Goal: Feedback & Contribution: Contribute content

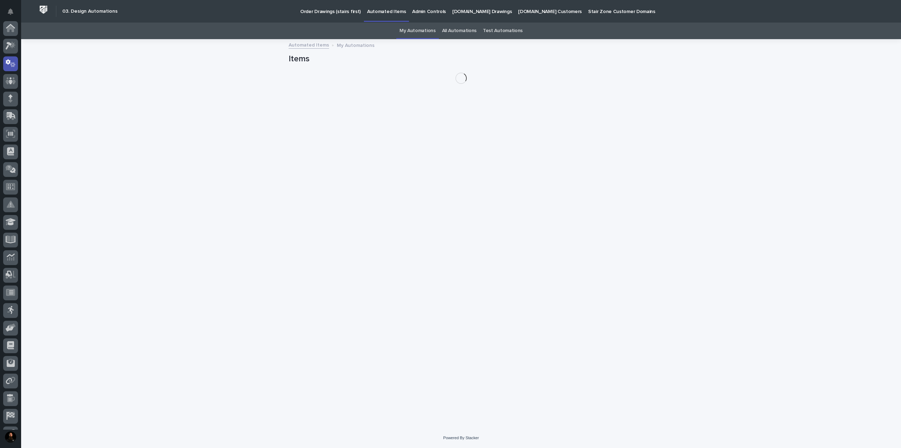
scroll to position [35, 0]
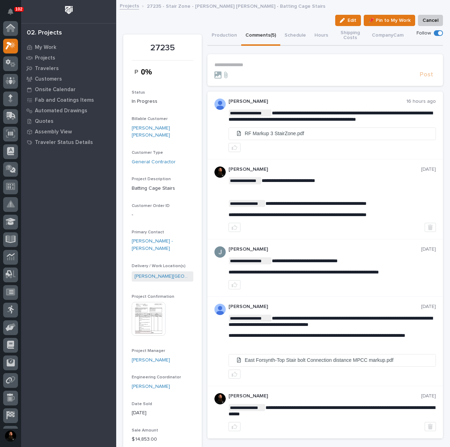
scroll to position [18, 0]
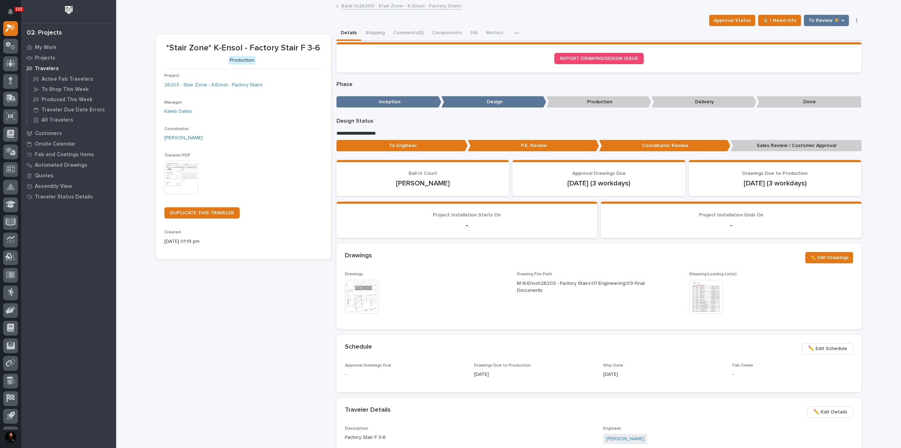
click at [786, 137] on div "**********" at bounding box center [599, 136] width 525 height 37
click at [784, 143] on p "Sales Review / Customer Approval" at bounding box center [796, 146] width 131 height 12
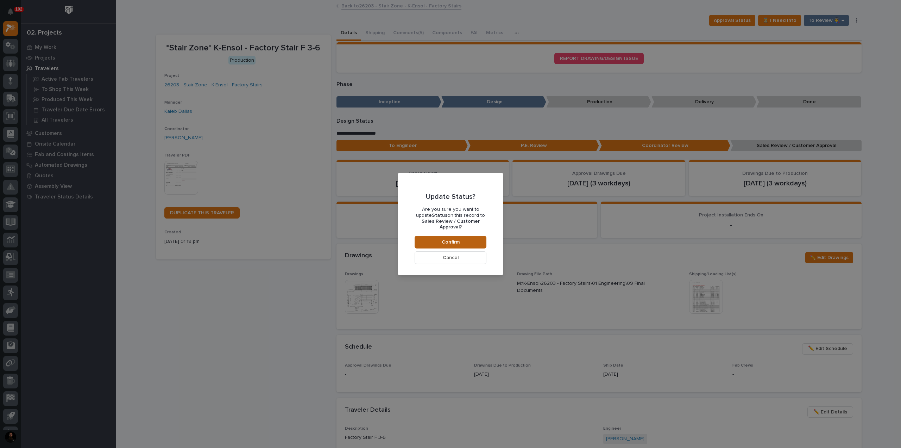
click at [469, 236] on button "Confirm" at bounding box center [451, 242] width 72 height 13
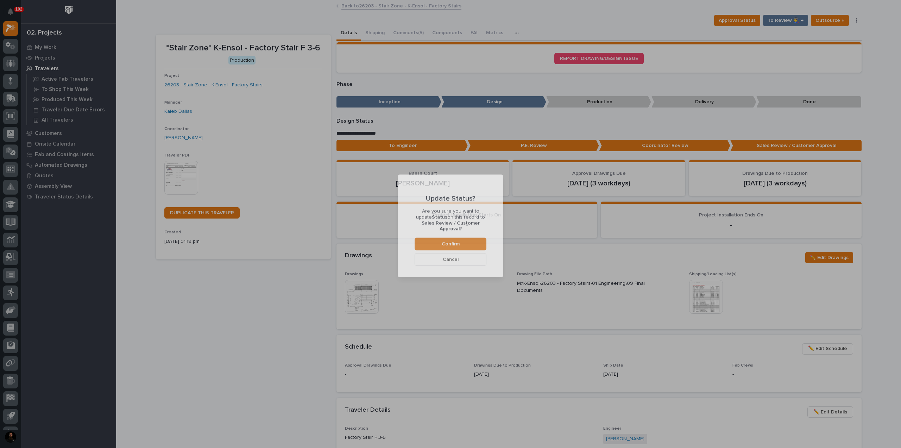
scroll to position [42, 0]
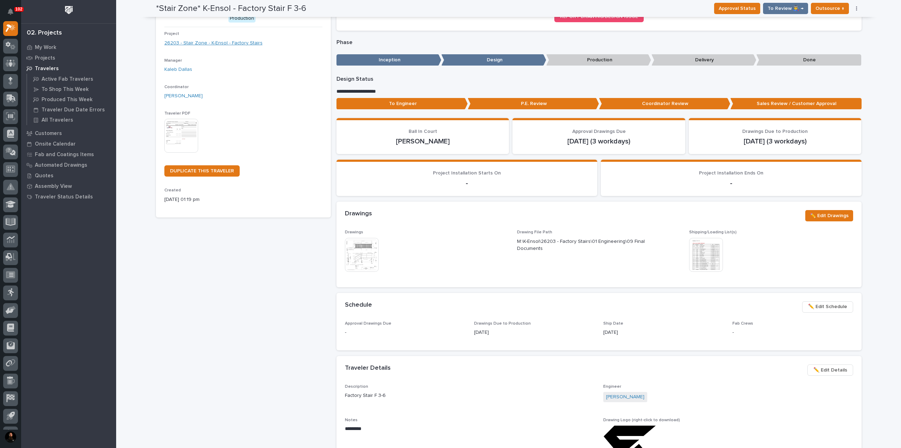
click at [252, 40] on link "26203 - Stair Zone - K-Ensol - Factory Stairs" at bounding box center [213, 42] width 98 height 7
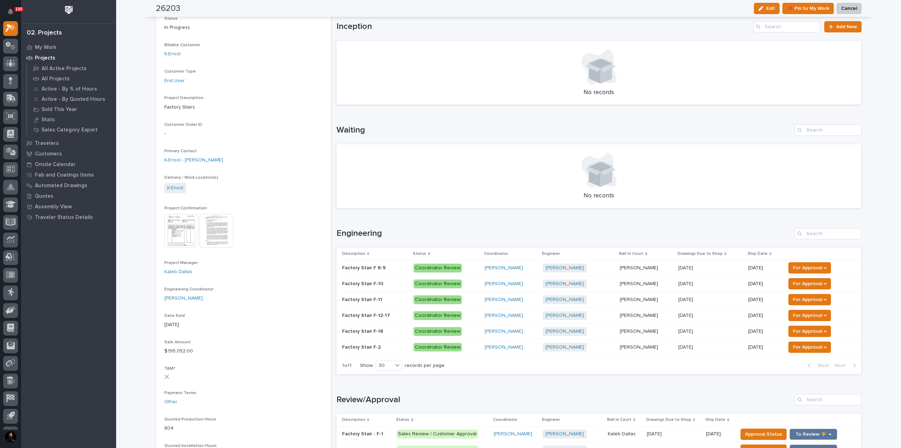
scroll to position [100, 0]
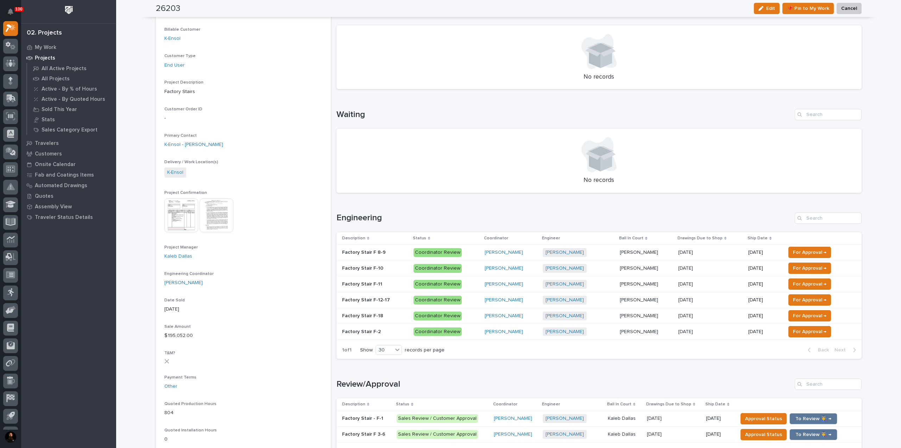
click at [357, 253] on p "Factory Stair F 8-9" at bounding box center [364, 251] width 45 height 7
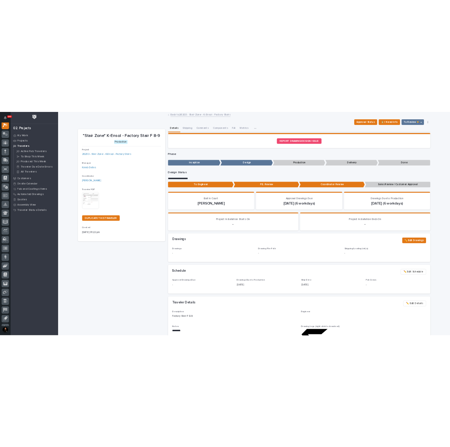
scroll to position [18, 0]
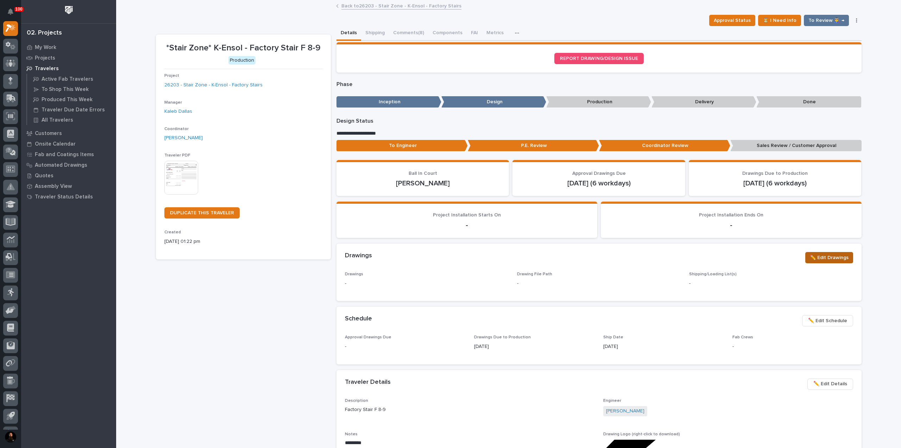
click at [810, 254] on span "✏️ Edit Drawings" at bounding box center [829, 257] width 39 height 8
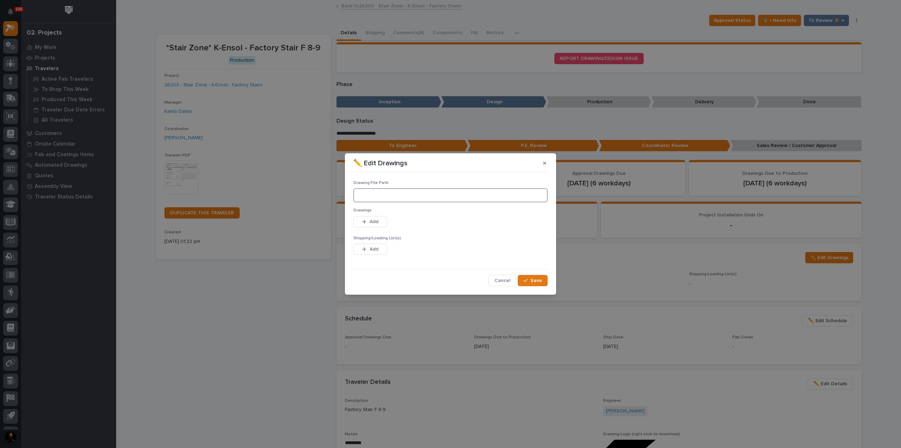
click at [433, 197] on input at bounding box center [451, 195] width 194 height 14
paste input "M:\K-Ensol\26203 - Factory Stairs\01 Engineering\09 Final Documents"
type input "M:\K-Ensol\26203 - Factory Stairs\01 Engineering\09 Final Documents"
click at [383, 222] on button "Add" at bounding box center [371, 221] width 34 height 11
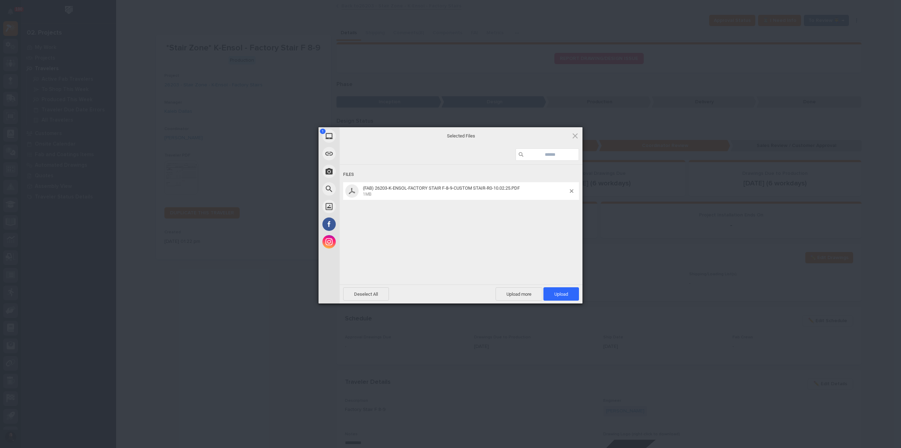
click at [563, 303] on div "Powered by Filestack" at bounding box center [450, 312] width 901 height 18
click at [561, 292] on span "Upload 1" at bounding box center [562, 293] width 14 height 5
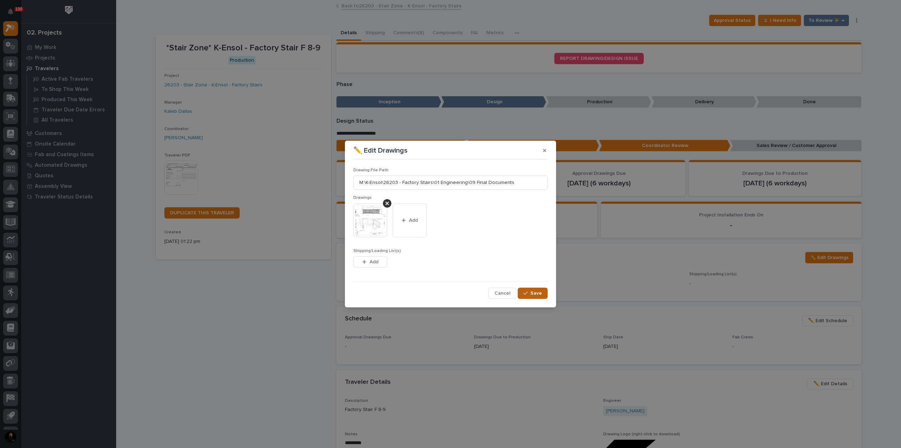
click at [544, 293] on button "Save" at bounding box center [533, 292] width 30 height 11
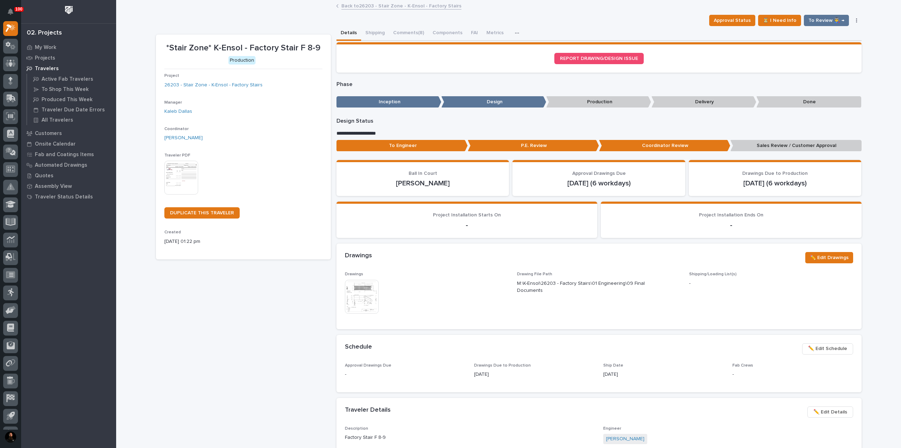
click at [831, 257] on span "✏️ Edit Drawings" at bounding box center [829, 257] width 39 height 8
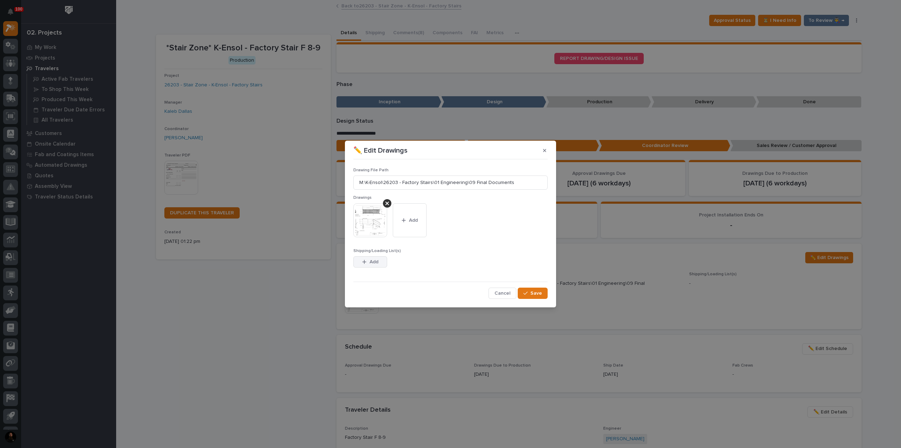
click at [370, 263] on span "Add" at bounding box center [374, 261] width 9 height 6
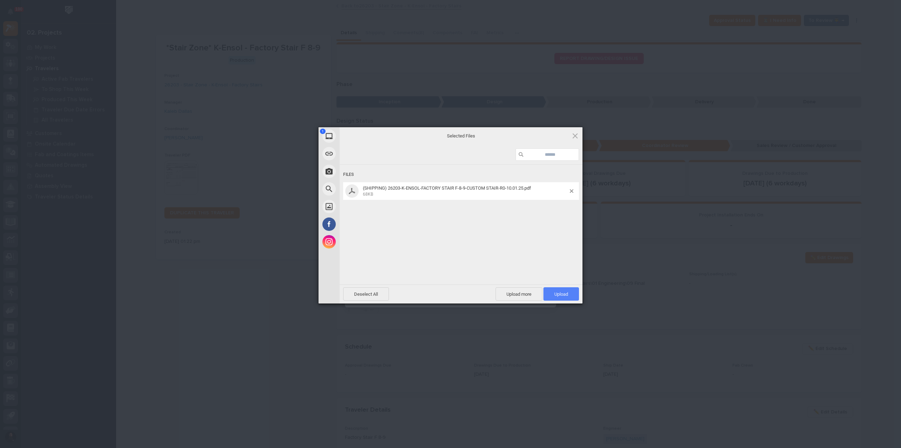
click at [548, 290] on span "Upload 1" at bounding box center [562, 293] width 36 height 13
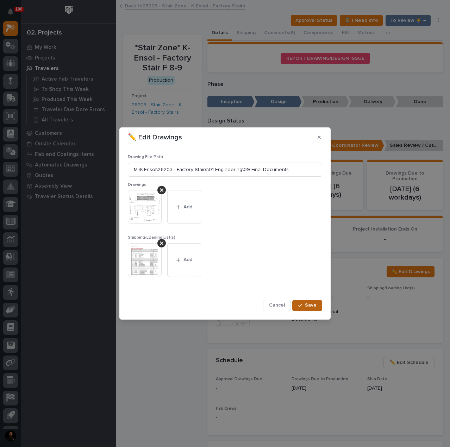
click at [315, 305] on span "Save" at bounding box center [311, 305] width 12 height 6
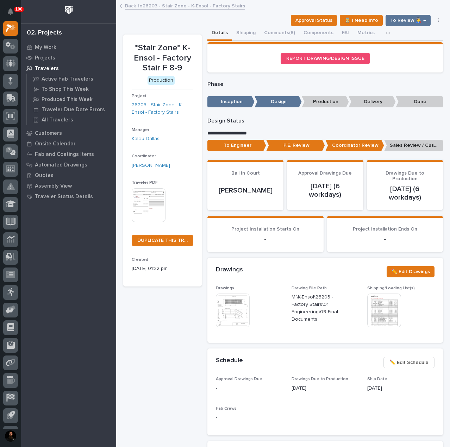
click at [414, 153] on div "To Engineer P.E. Review Coordinator Review Sales Review / Customer Approval" at bounding box center [325, 147] width 236 height 14
click at [412, 148] on p "Sales Review / Customer Approval" at bounding box center [413, 146] width 59 height 12
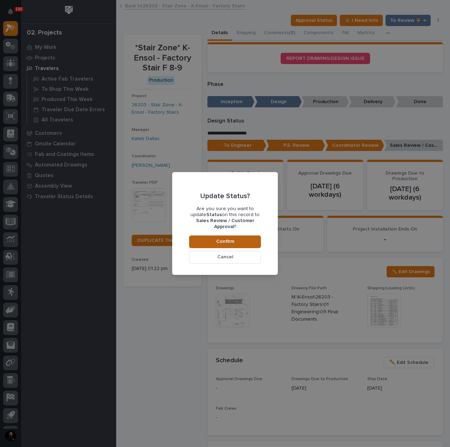
click at [212, 242] on button "Confirm" at bounding box center [225, 242] width 72 height 13
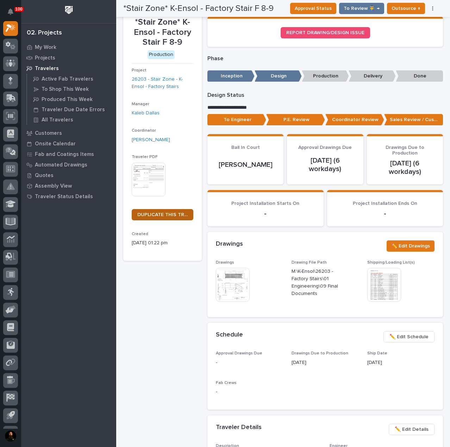
scroll to position [0, 0]
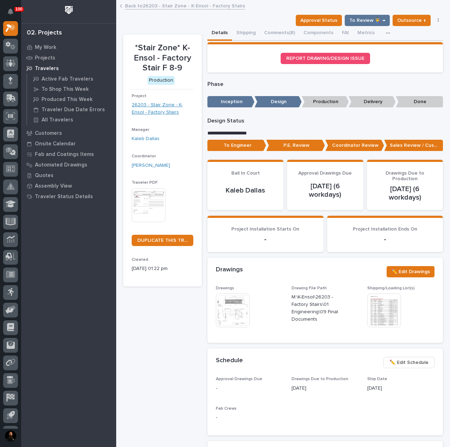
click at [166, 111] on link "26203 - Stair Zone - K-Ensol - Factory Stairs" at bounding box center [163, 108] width 62 height 15
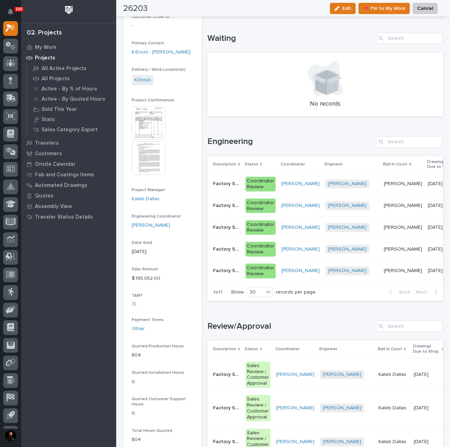
scroll to position [188, 0]
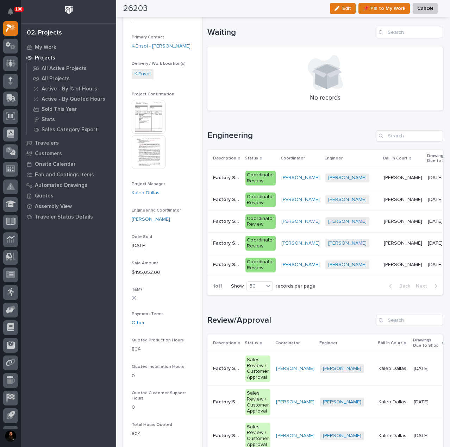
click at [227, 183] on td "Factory Stair F-10 Factory Stair F-10" at bounding box center [224, 178] width 35 height 22
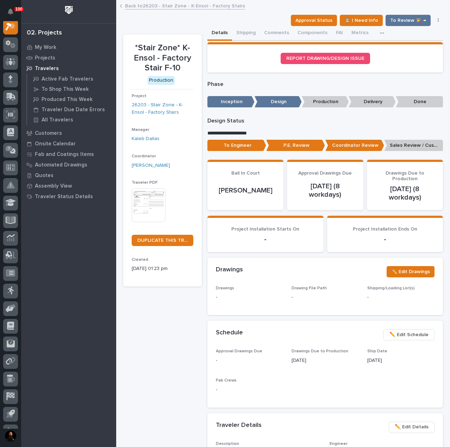
scroll to position [18, 0]
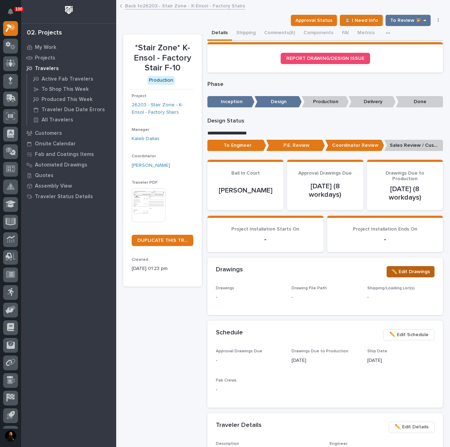
click at [407, 275] on span "✏️ Edit Drawings" at bounding box center [410, 272] width 39 height 8
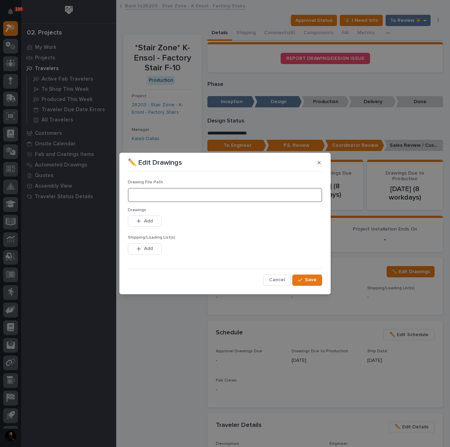
click at [200, 198] on input at bounding box center [225, 195] width 194 height 14
paste input "M:\K-Ensol\26203 - Factory Stairs\01 Engineering\09 Final Documents"
type input "M:\K-Ensol\26203 - Factory Stairs\01 Engineering\09 Final Documents"
click at [145, 219] on span "Add" at bounding box center [148, 221] width 9 height 6
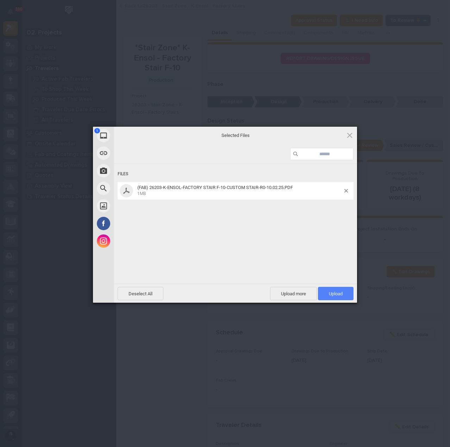
click at [347, 295] on span "Upload 1" at bounding box center [336, 293] width 36 height 13
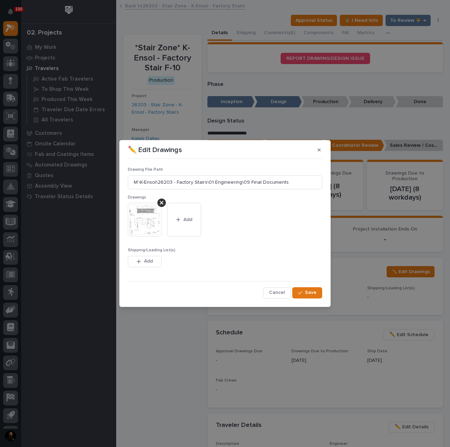
drag, startPoint x: 141, startPoint y: 263, endPoint x: 197, endPoint y: 266, distance: 56.1
click at [141, 263] on div "button" at bounding box center [140, 261] width 7 height 5
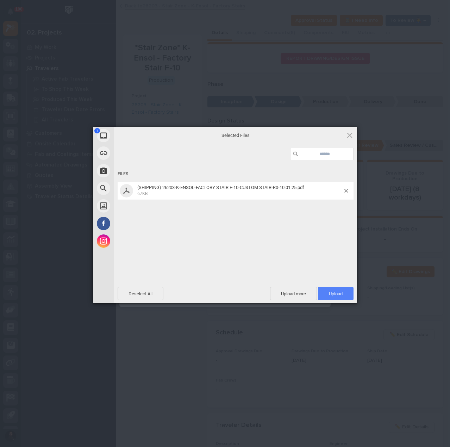
drag, startPoint x: 339, startPoint y: 297, endPoint x: 333, endPoint y: 297, distance: 6.0
click at [338, 297] on span "Upload 1" at bounding box center [336, 293] width 36 height 13
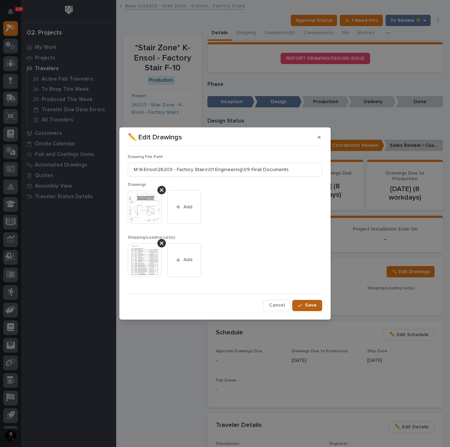
click at [308, 305] on span "Save" at bounding box center [311, 305] width 12 height 6
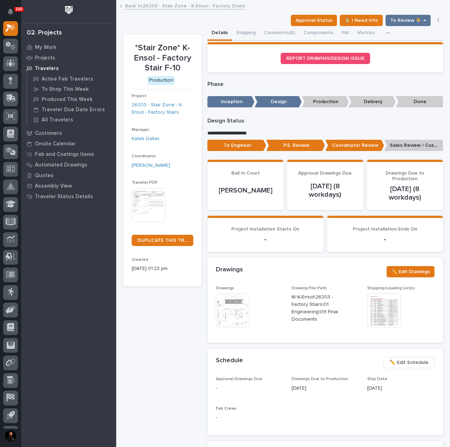
click at [408, 144] on p "Sales Review / Customer Approval" at bounding box center [413, 146] width 59 height 12
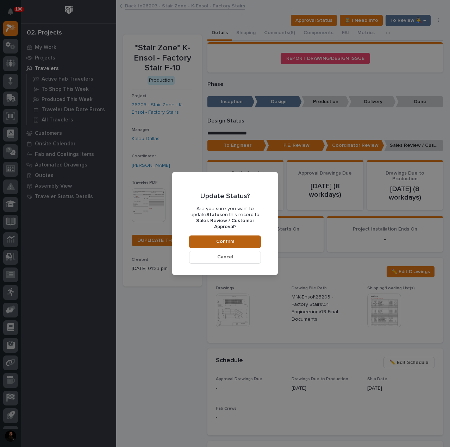
click at [227, 238] on span "Confirm" at bounding box center [225, 241] width 18 height 6
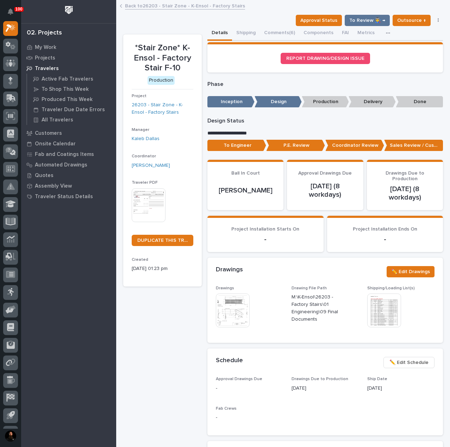
scroll to position [42, 0]
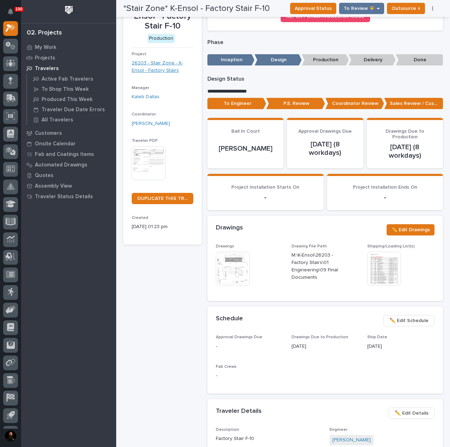
click at [159, 69] on link "26203 - Stair Zone - K-Ensol - Factory Stairs" at bounding box center [163, 67] width 62 height 15
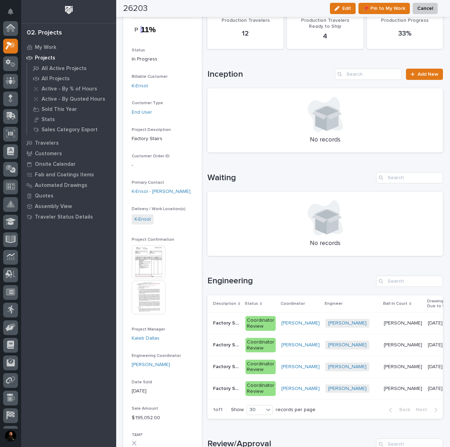
scroll to position [18, 0]
click at [227, 325] on p "Factory Stair F-11" at bounding box center [227, 322] width 28 height 7
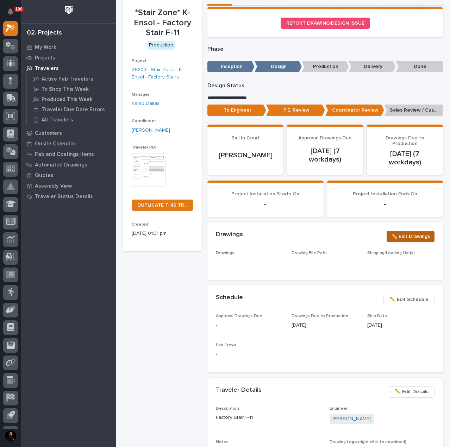
scroll to position [47, 0]
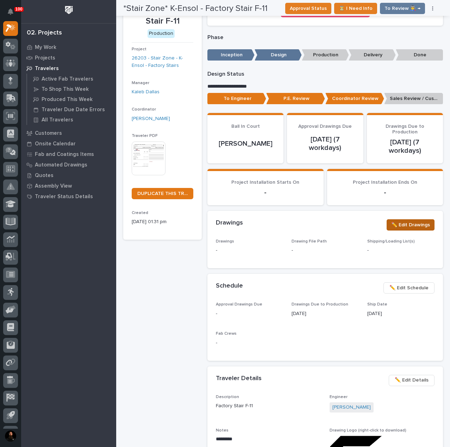
click at [401, 224] on span "✏️ Edit Drawings" at bounding box center [410, 225] width 39 height 8
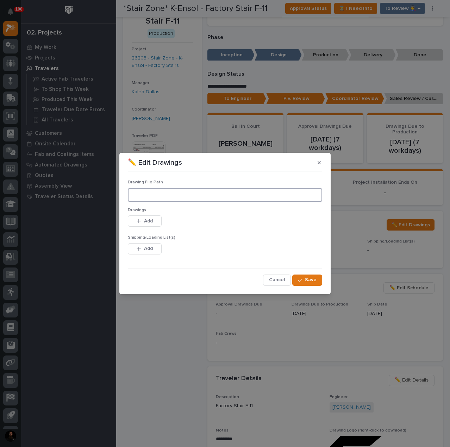
click at [161, 194] on input at bounding box center [225, 195] width 194 height 14
paste input "M:\K-Ensol\26203 - Factory Stairs\01 Engineering\09 Final Documents"
type input "M:\K-Ensol\26203 - Factory Stairs\01 Engineering\09 Final Documents"
click at [154, 221] on button "Add" at bounding box center [145, 221] width 34 height 11
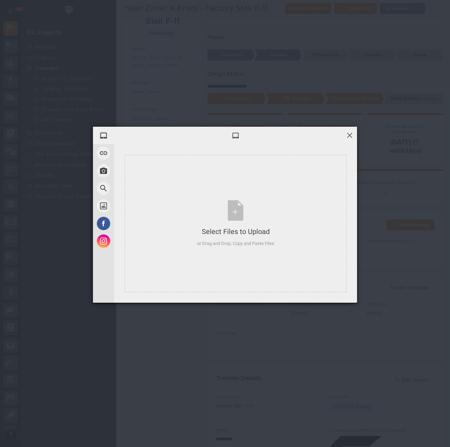
click at [352, 133] on span at bounding box center [350, 135] width 8 height 8
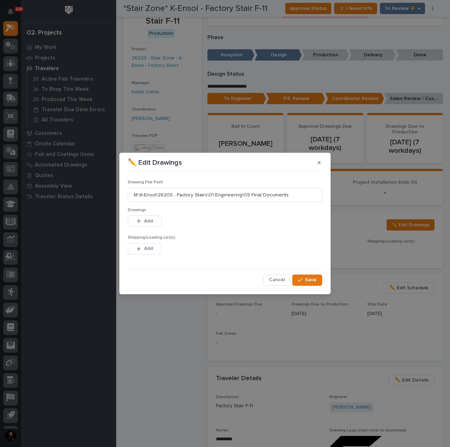
drag, startPoint x: 141, startPoint y: 222, endPoint x: 269, endPoint y: 221, distance: 127.8
click at [142, 222] on div "button" at bounding box center [140, 221] width 7 height 5
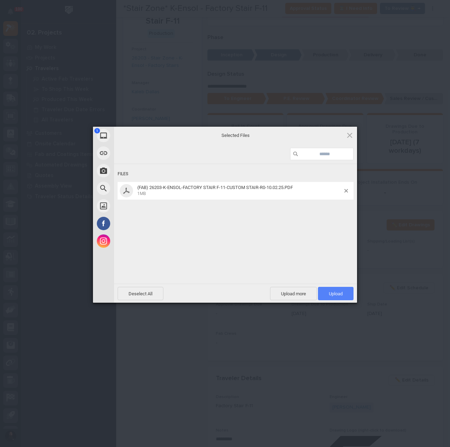
click at [336, 292] on span "Upload 1" at bounding box center [336, 293] width 14 height 5
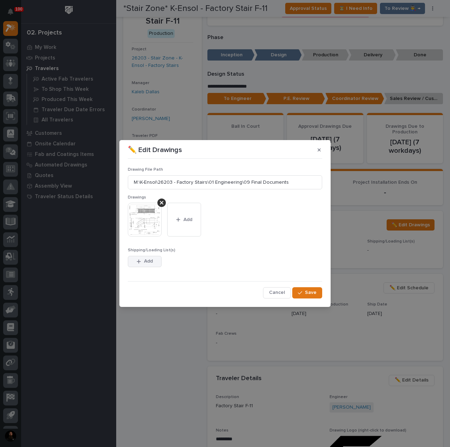
click at [146, 262] on span "Add" at bounding box center [148, 261] width 9 height 6
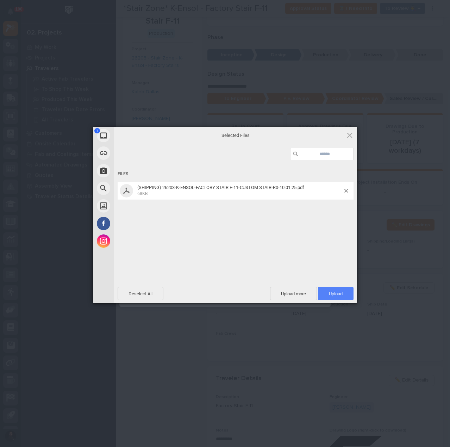
click at [332, 294] on span "Upload 1" at bounding box center [336, 293] width 14 height 5
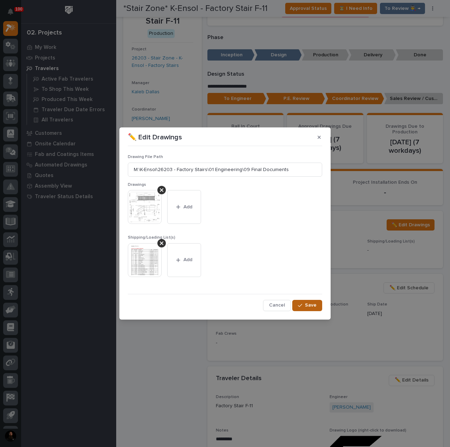
click at [303, 303] on div "button" at bounding box center [301, 305] width 7 height 5
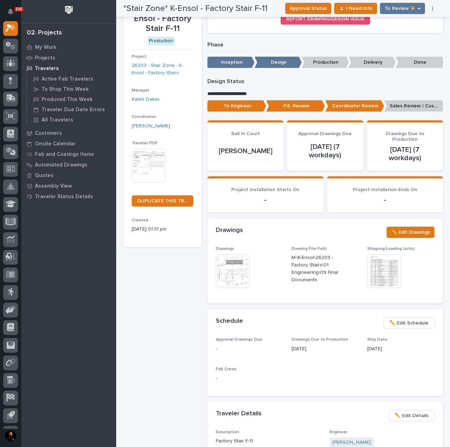
scroll to position [0, 0]
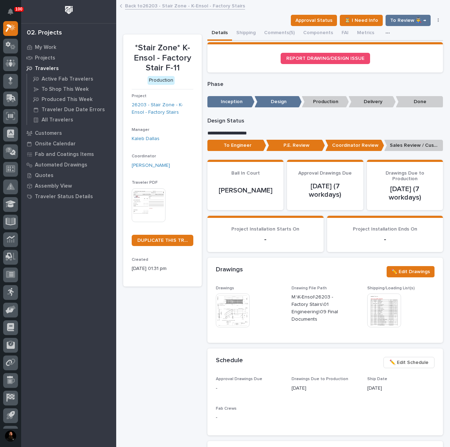
click at [403, 141] on p "Sales Review / Customer Approval" at bounding box center [413, 146] width 59 height 12
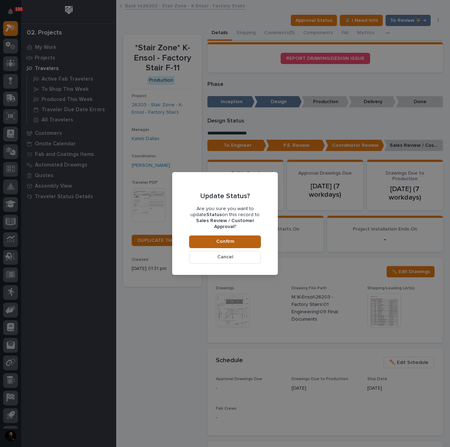
click at [227, 236] on button "Confirm" at bounding box center [225, 242] width 72 height 13
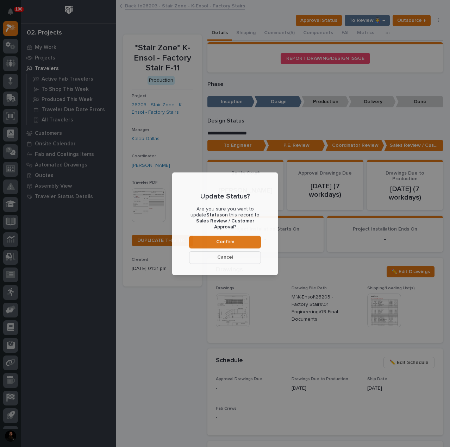
scroll to position [42, 0]
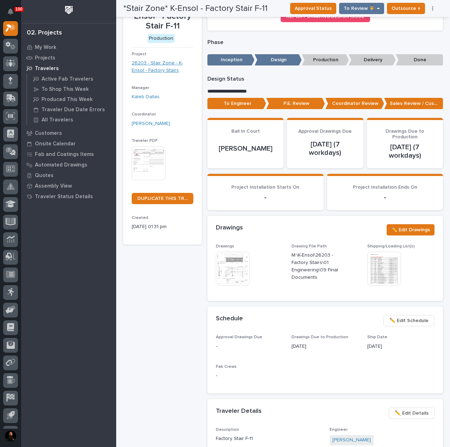
click at [165, 64] on link "26203 - Stair Zone - K-Ensol - Factory Stairs" at bounding box center [163, 67] width 62 height 15
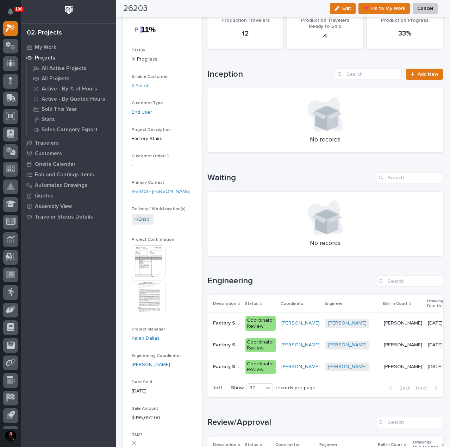
scroll to position [48, 0]
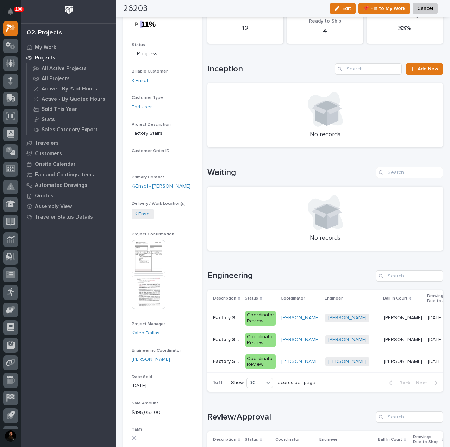
click at [227, 319] on p "Factory Stair F-12-17" at bounding box center [227, 317] width 28 height 7
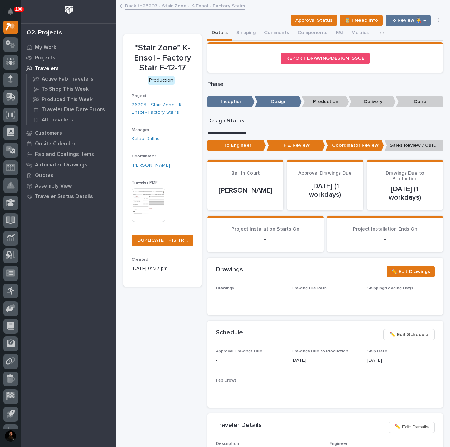
scroll to position [18, 0]
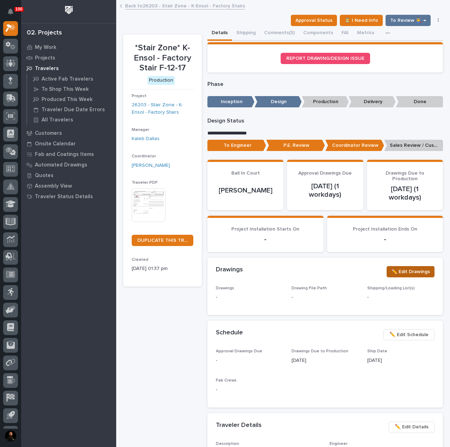
click at [404, 268] on span "✏️ Edit Drawings" at bounding box center [410, 272] width 39 height 8
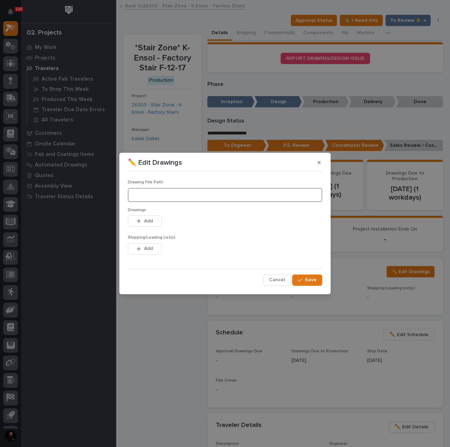
click at [156, 193] on input at bounding box center [225, 195] width 194 height 14
paste input "M:\K-Ensol\26203 - Factory Stairs\01 Engineering\09 Final Documents"
type input "M:\K-Ensol\26203 - Factory Stairs\01 Engineering\09 Final Documents"
click at [146, 221] on span "Add" at bounding box center [148, 221] width 9 height 6
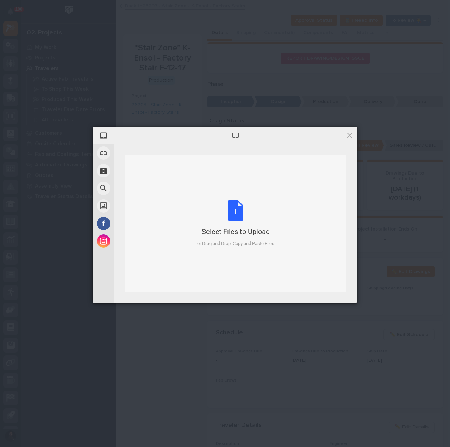
click at [264, 212] on div "Select Files to Upload or Drag and Drop, Copy and Paste Files" at bounding box center [235, 223] width 77 height 47
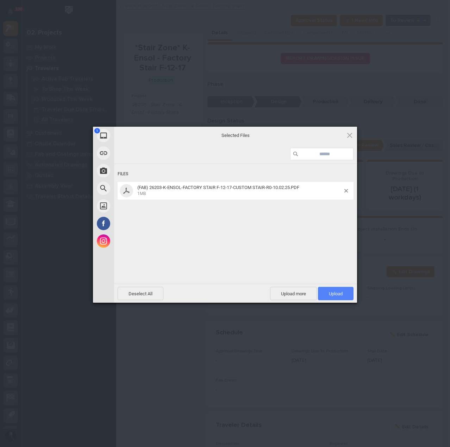
click at [330, 290] on span "Upload 1" at bounding box center [336, 293] width 36 height 13
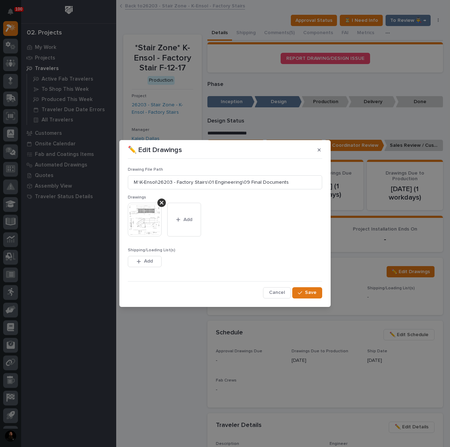
drag, startPoint x: 146, startPoint y: 259, endPoint x: 240, endPoint y: 261, distance: 93.7
click at [146, 258] on span "Add" at bounding box center [148, 261] width 9 height 6
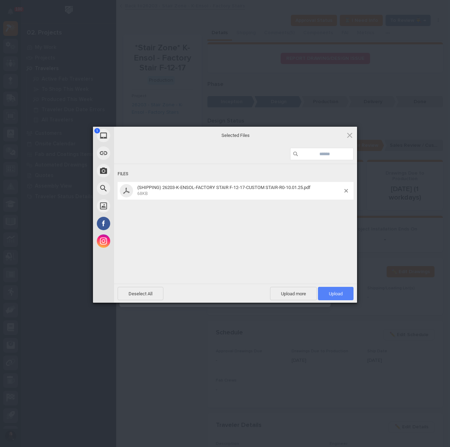
click at [337, 290] on span "Upload 1" at bounding box center [336, 293] width 36 height 13
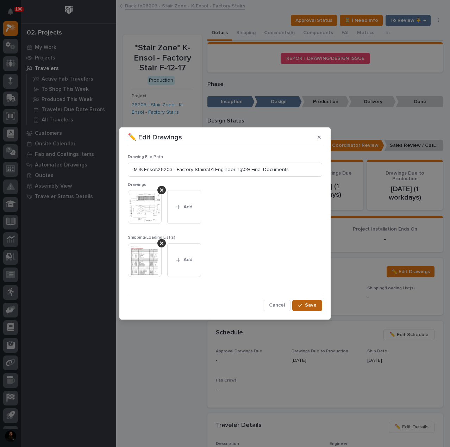
click at [315, 303] on span "Save" at bounding box center [311, 305] width 12 height 6
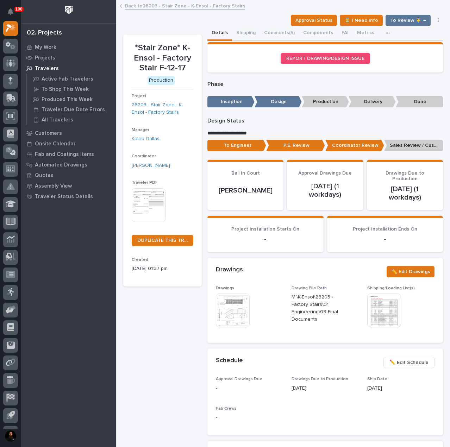
click at [403, 145] on p "Sales Review / Customer Approval" at bounding box center [413, 146] width 59 height 12
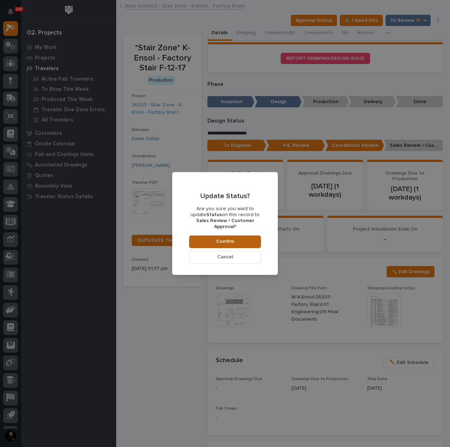
click at [246, 241] on button "Confirm" at bounding box center [225, 242] width 72 height 13
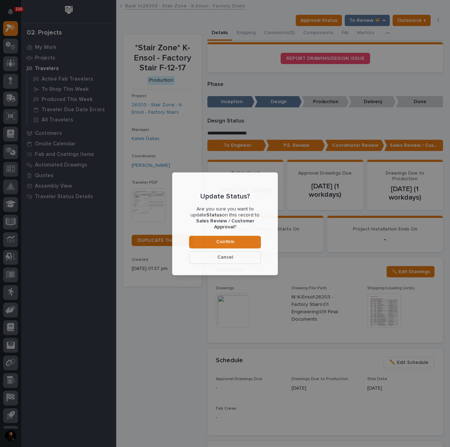
scroll to position [42, 0]
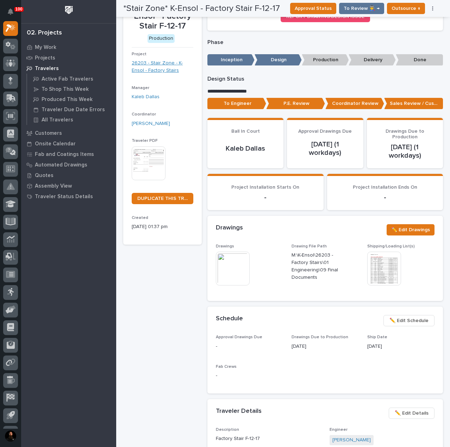
click at [152, 73] on link "26203 - Stair Zone - K-Ensol - Factory Stairs" at bounding box center [163, 67] width 62 height 15
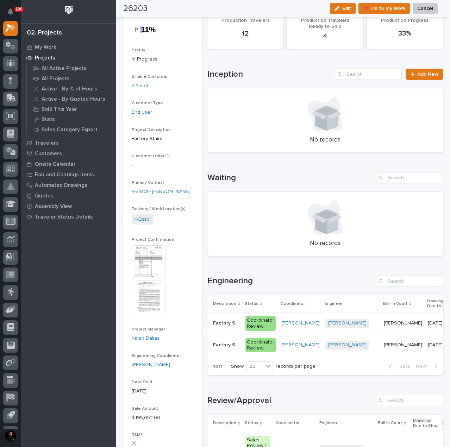
scroll to position [54, 0]
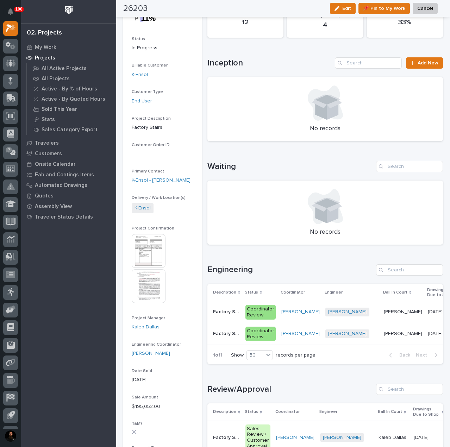
click at [225, 313] on p "Factory Stair F-18" at bounding box center [227, 311] width 28 height 7
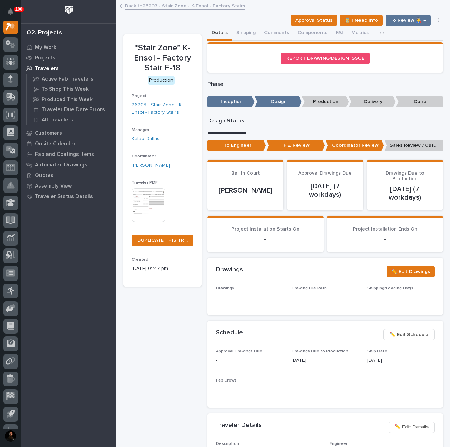
scroll to position [18, 0]
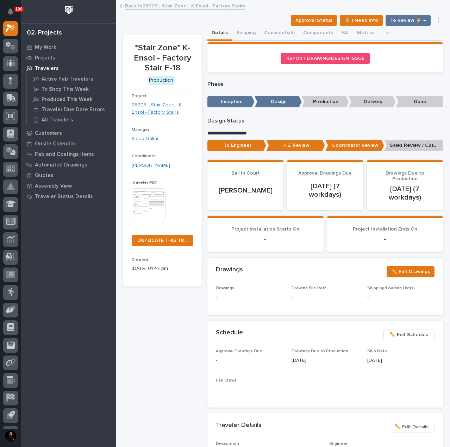
click at [151, 110] on link "26203 - Stair Zone - K-Ensol - Factory Stairs" at bounding box center [163, 108] width 62 height 15
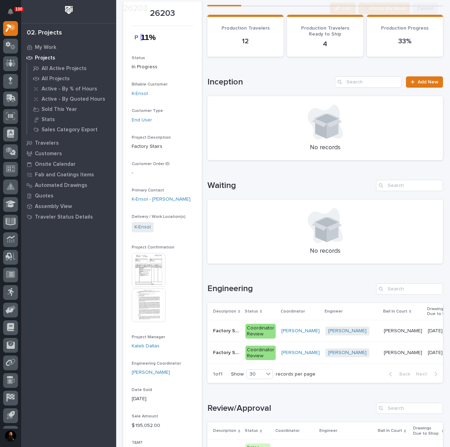
scroll to position [94, 0]
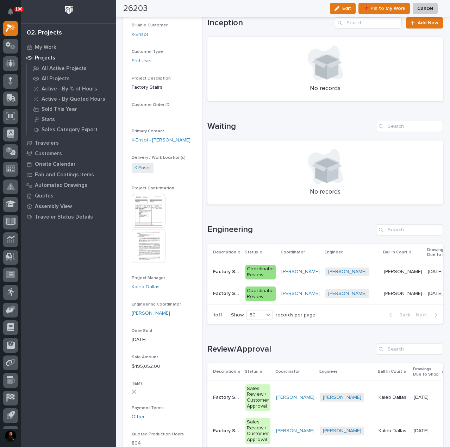
click at [232, 295] on p "Factory Stair F-2" at bounding box center [227, 292] width 28 height 7
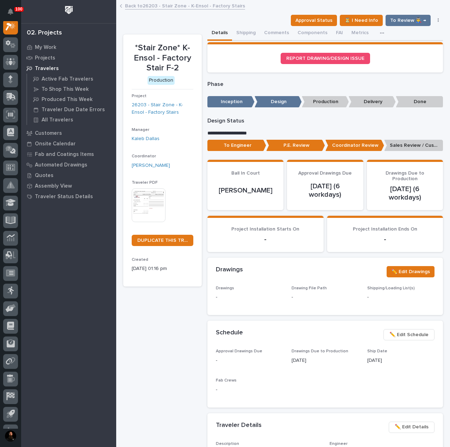
scroll to position [18, 0]
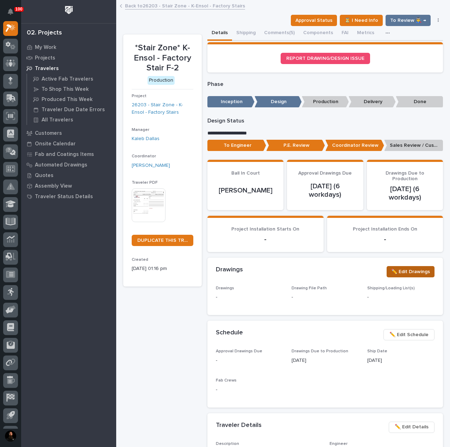
click at [396, 270] on span "✏️ Edit Drawings" at bounding box center [410, 272] width 39 height 8
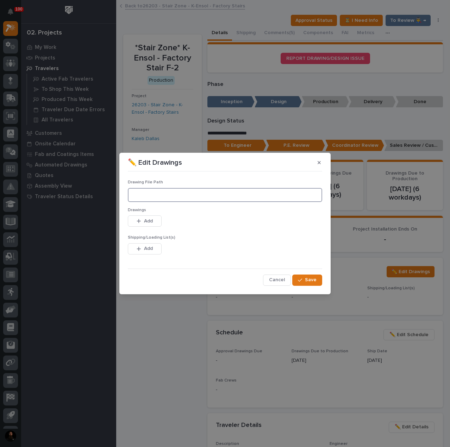
click at [151, 196] on input at bounding box center [225, 195] width 194 height 14
paste input "M:\K-Ensol\26203 - Factory Stairs\01 Engineering\09 Final Documents"
type input "M:\K-Ensol\26203 - Factory Stairs\01 Engineering\09 Final Documents"
click at [149, 221] on span "Add" at bounding box center [148, 221] width 9 height 6
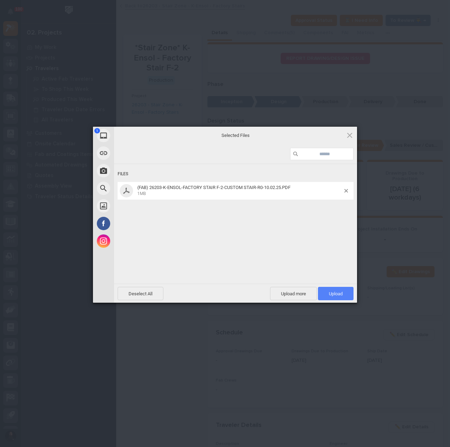
click at [343, 292] on span "Upload 1" at bounding box center [336, 293] width 36 height 13
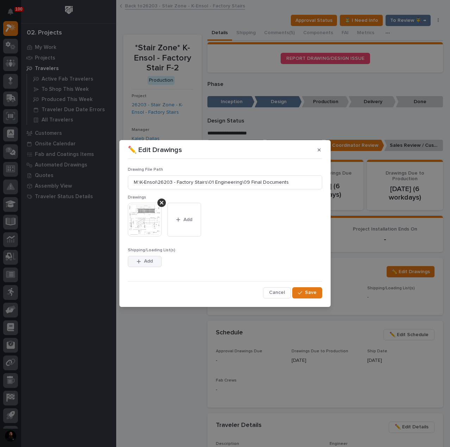
click at [141, 260] on icon "button" at bounding box center [139, 261] width 4 height 5
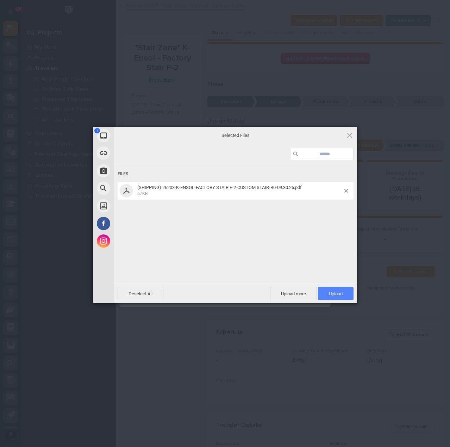
click at [338, 290] on span "Upload 1" at bounding box center [336, 293] width 36 height 13
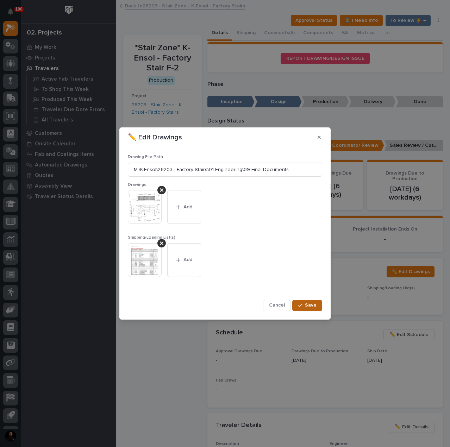
drag, startPoint x: 305, startPoint y: 302, endPoint x: 304, endPoint y: 307, distance: 4.5
click at [305, 304] on button "Save" at bounding box center [307, 305] width 30 height 11
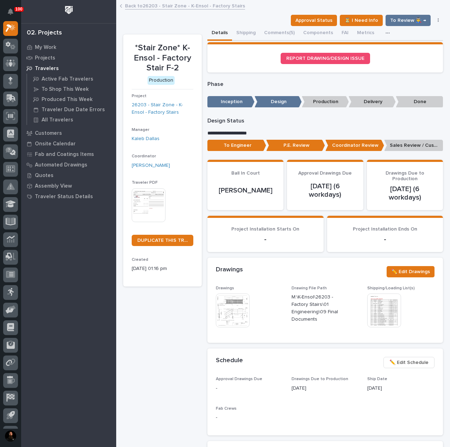
click at [408, 149] on p "Sales Review / Customer Approval" at bounding box center [413, 146] width 59 height 12
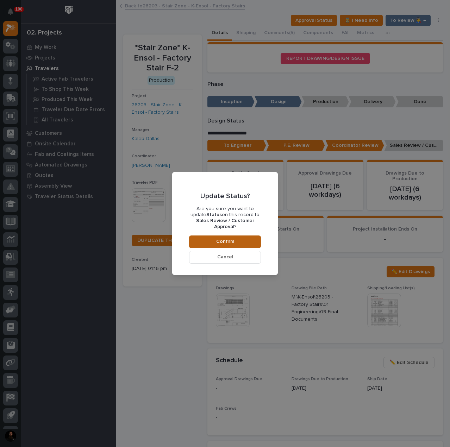
click at [200, 239] on button "Confirm" at bounding box center [225, 242] width 72 height 13
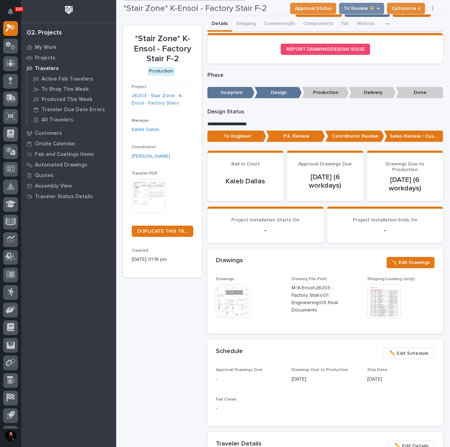
scroll to position [0, 0]
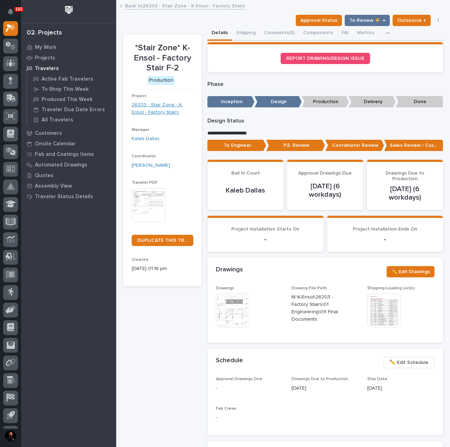
click at [161, 110] on link "26203 - Stair Zone - K-Ensol - Factory Stairs" at bounding box center [163, 108] width 62 height 15
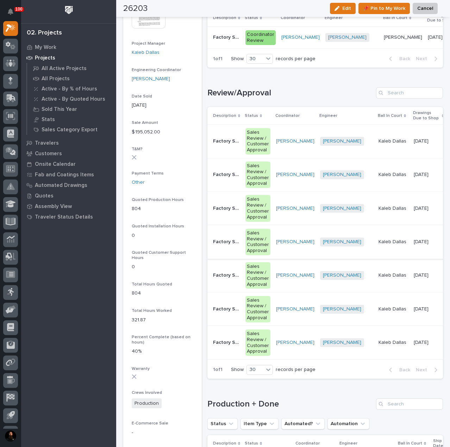
scroll to position [345, 0]
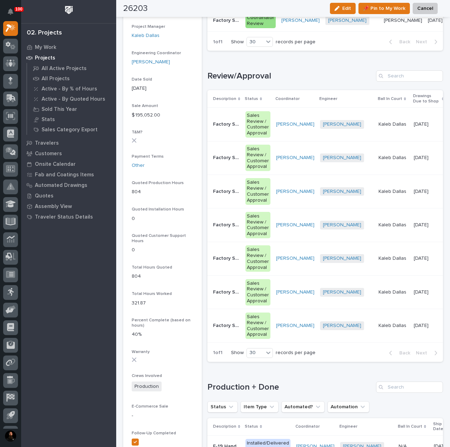
click at [226, 161] on p "Factory Stair F 3-6" at bounding box center [227, 157] width 28 height 7
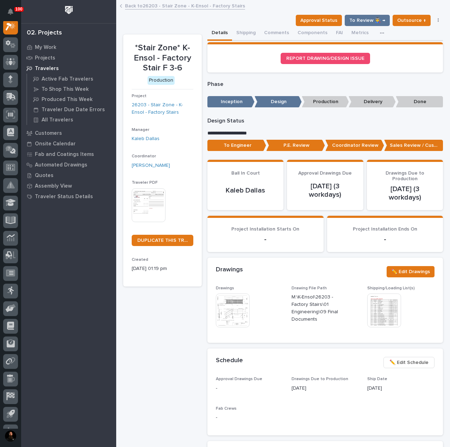
scroll to position [18, 0]
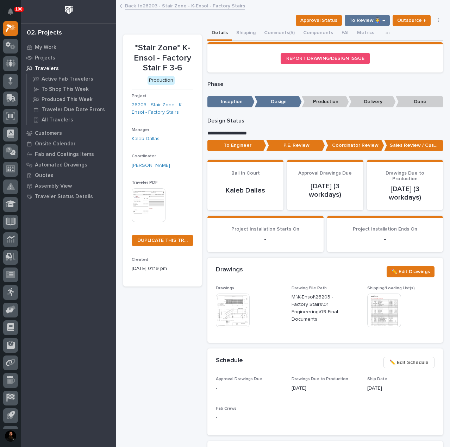
click at [231, 308] on img at bounding box center [233, 311] width 34 height 34
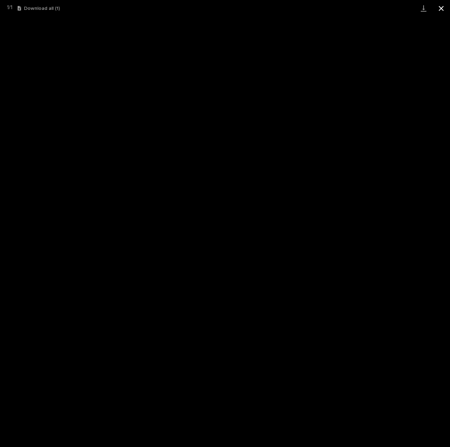
click at [440, 8] on button "Close gallery" at bounding box center [441, 8] width 18 height 17
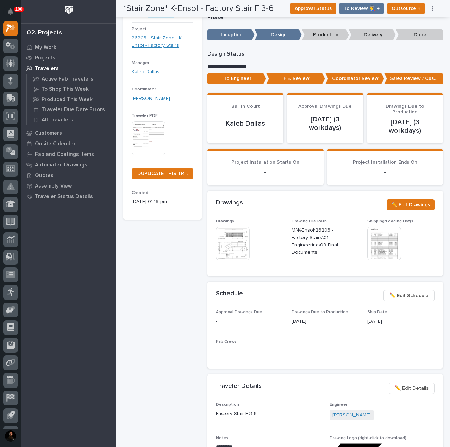
scroll to position [0, 0]
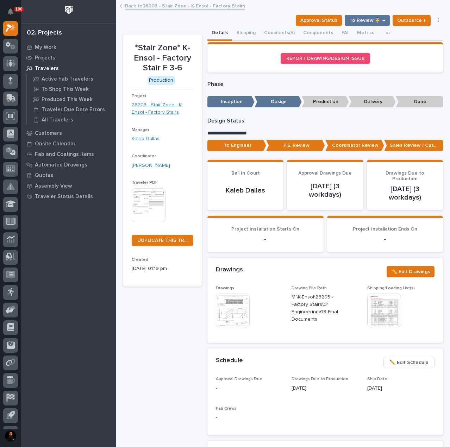
click at [174, 110] on link "26203 - Stair Zone - K-Ensol - Factory Stairs" at bounding box center [163, 108] width 62 height 15
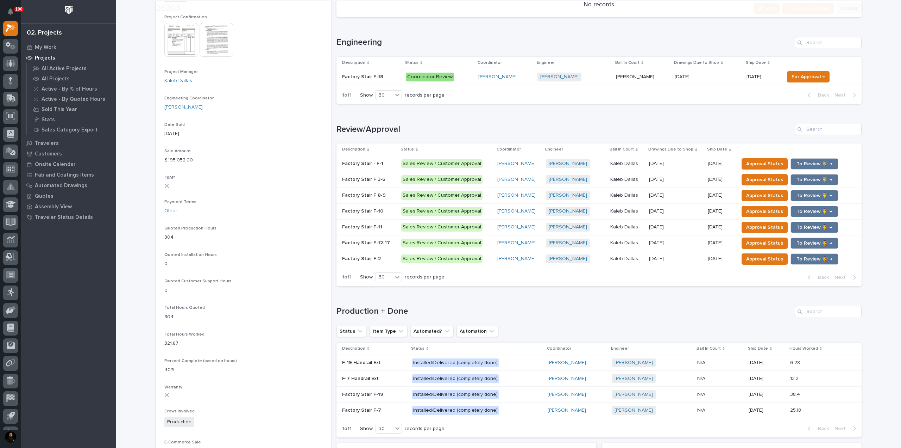
scroll to position [282, 0]
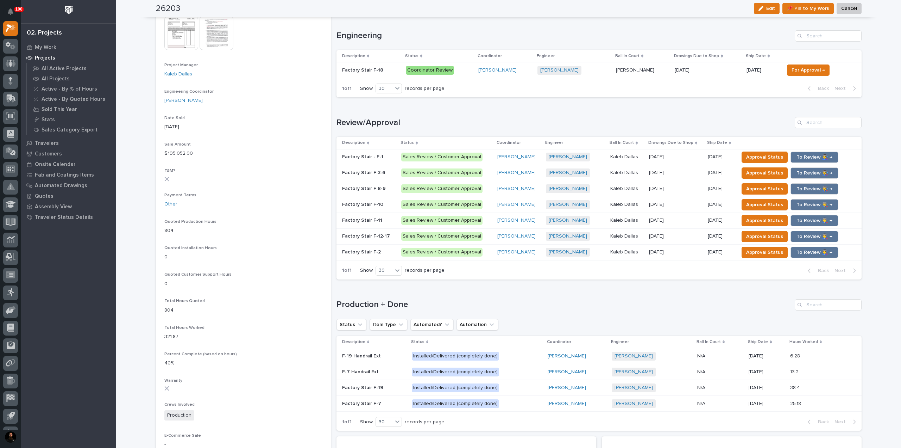
click at [381, 188] on p "Factory Stair F 8-9" at bounding box center [364, 187] width 45 height 7
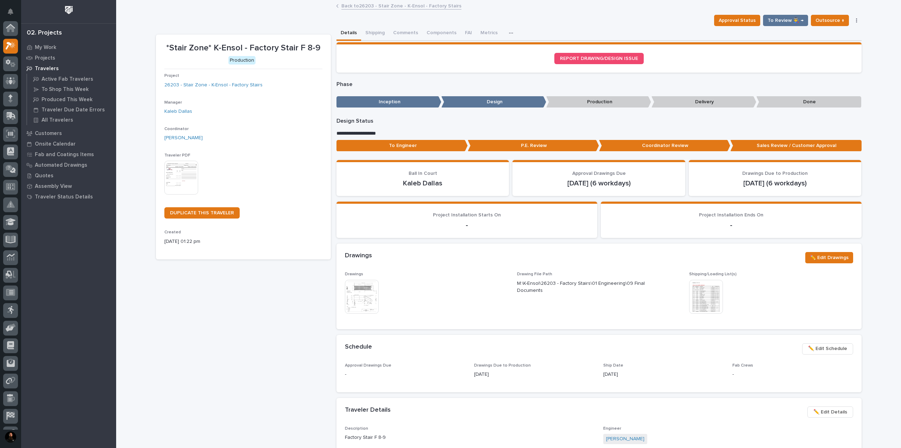
scroll to position [18, 0]
click at [375, 289] on img at bounding box center [362, 297] width 34 height 34
click at [219, 82] on link "26203 - Stair Zone - K-Ensol - Factory Stairs" at bounding box center [213, 84] width 98 height 7
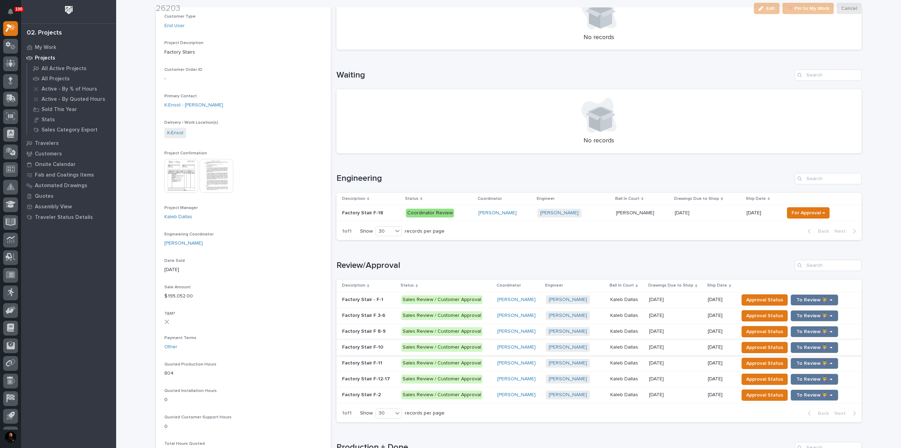
scroll to position [141, 0]
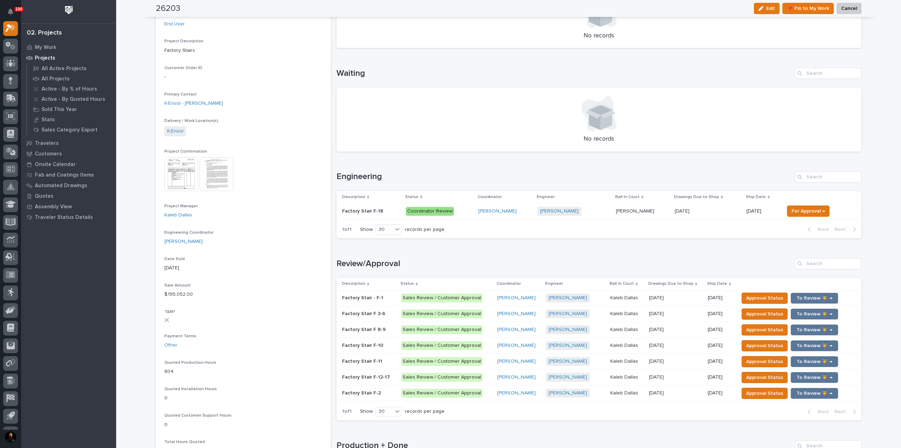
click at [374, 314] on p "Factory Stair F 3-6" at bounding box center [364, 312] width 45 height 7
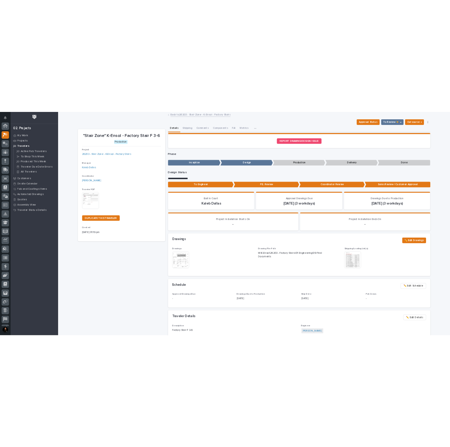
scroll to position [18, 0]
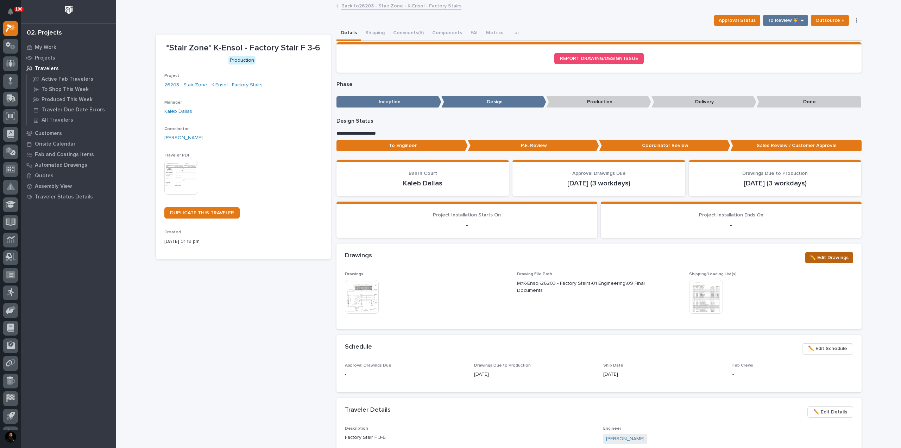
click at [819, 257] on span "✏️ Edit Drawings" at bounding box center [829, 257] width 39 height 8
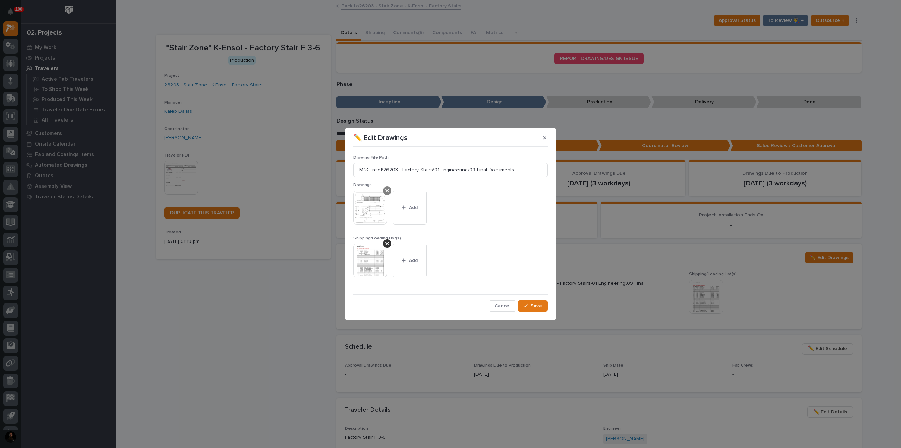
drag, startPoint x: 386, startPoint y: 191, endPoint x: 388, endPoint y: 200, distance: 9.1
click at [386, 192] on icon at bounding box center [388, 191] width 4 height 4
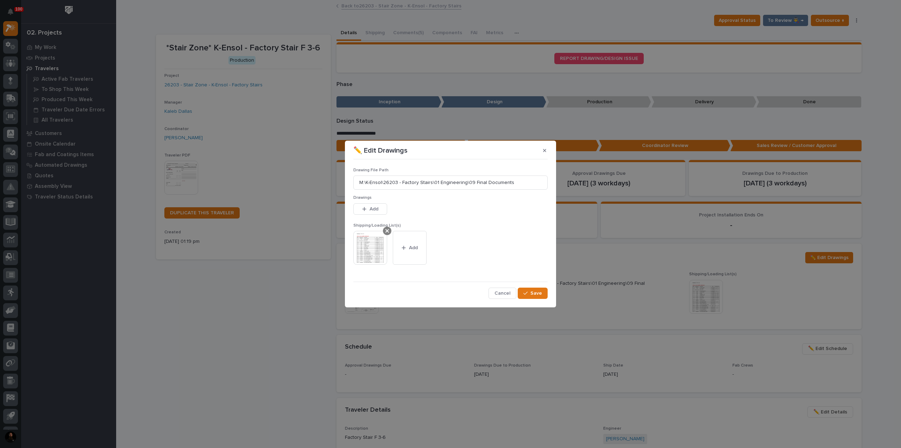
click at [386, 229] on icon at bounding box center [388, 231] width 4 height 6
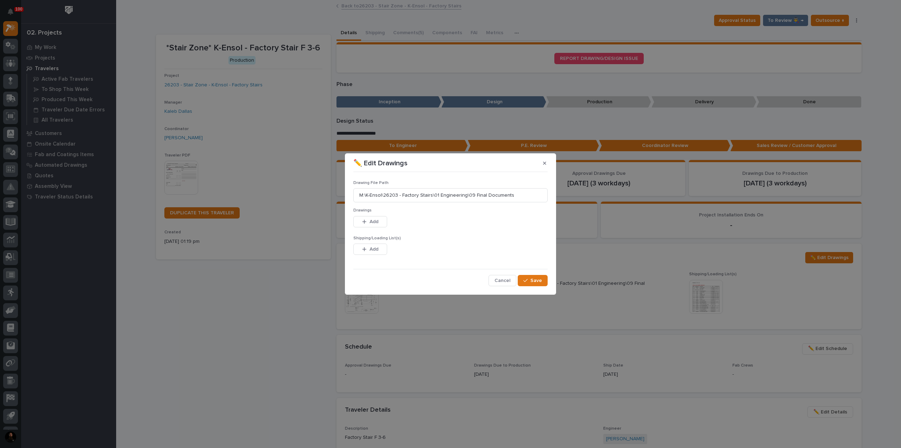
click at [368, 207] on div "Drawing File Path M:\K-Ensol\26203 - Factory Stairs\01 Engineering\09 Final Doc…" at bounding box center [451, 193] width 194 height 27
click at [375, 220] on span "Add" at bounding box center [374, 221] width 9 height 6
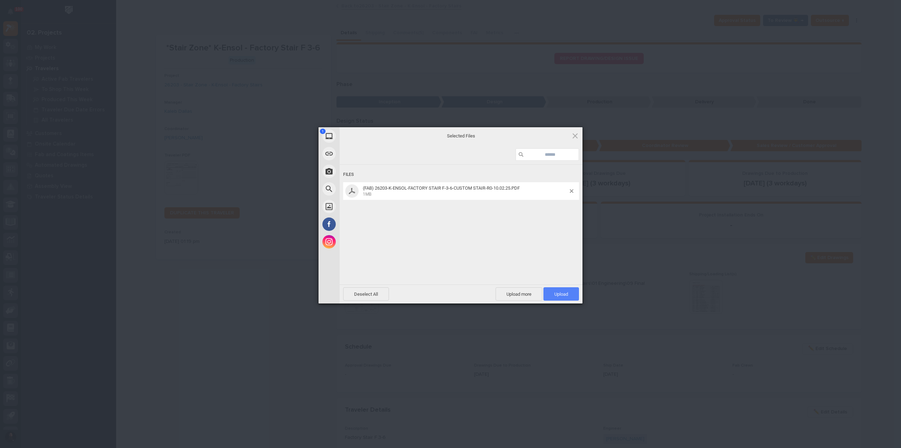
click at [574, 293] on span "Upload 1" at bounding box center [562, 293] width 36 height 13
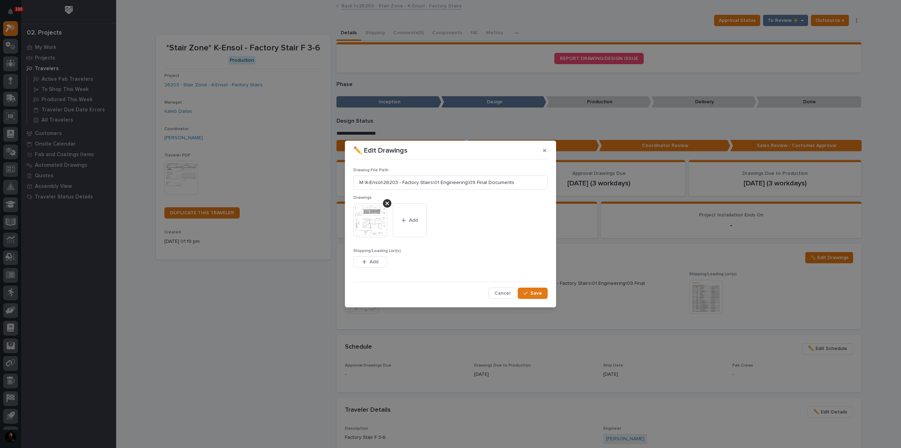
drag, startPoint x: 378, startPoint y: 262, endPoint x: 397, endPoint y: 264, distance: 18.4
click at [380, 263] on button "Add" at bounding box center [371, 261] width 34 height 11
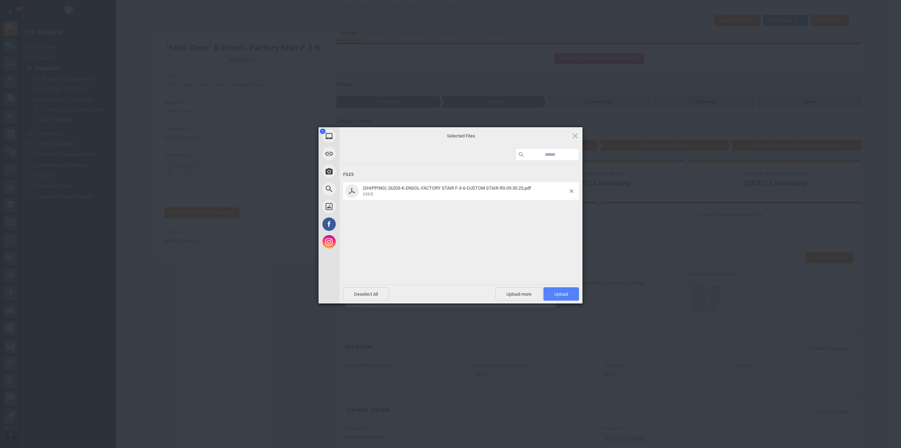
click at [550, 291] on span "Upload 1" at bounding box center [562, 293] width 36 height 13
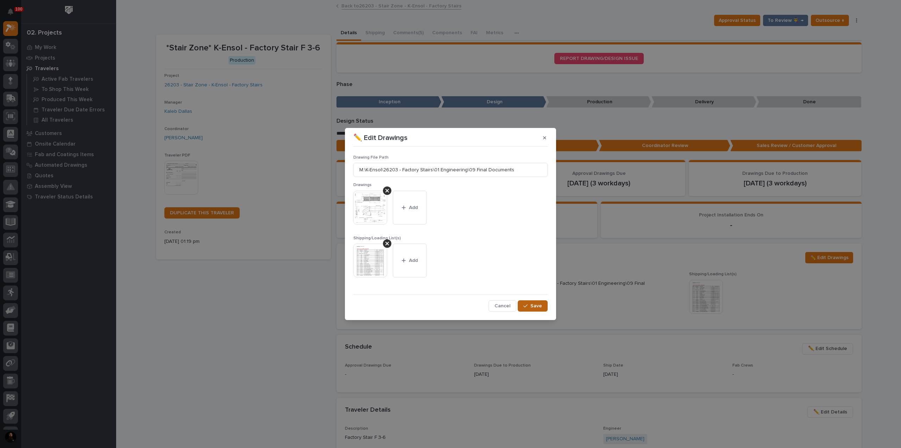
click at [531, 307] on span "Save" at bounding box center [537, 305] width 12 height 6
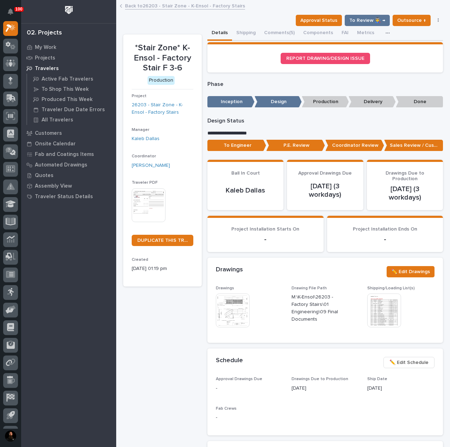
click at [137, 112] on link "26203 - Stair Zone - K-Ensol - Factory Stairs" at bounding box center [163, 108] width 62 height 15
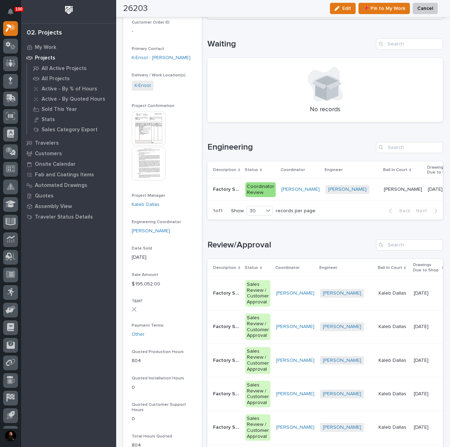
scroll to position [188, 0]
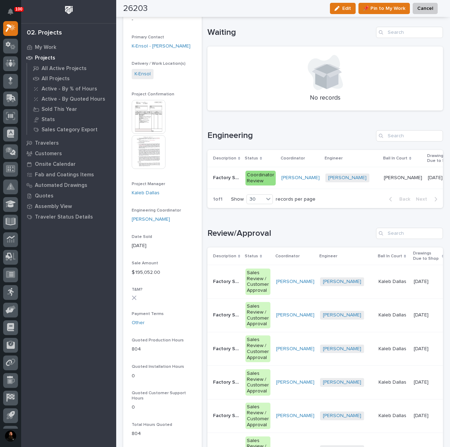
click at [233, 180] on p "Factory Stair F-18" at bounding box center [227, 177] width 28 height 7
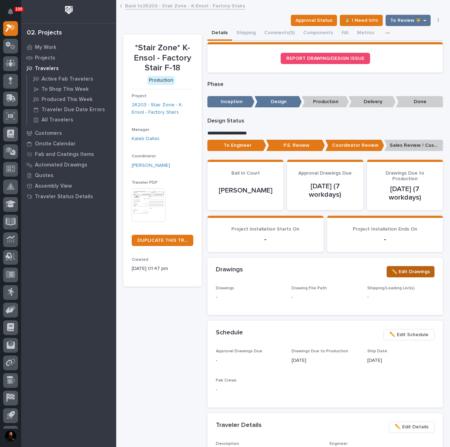
click at [417, 271] on span "✏️ Edit Drawings" at bounding box center [410, 272] width 39 height 8
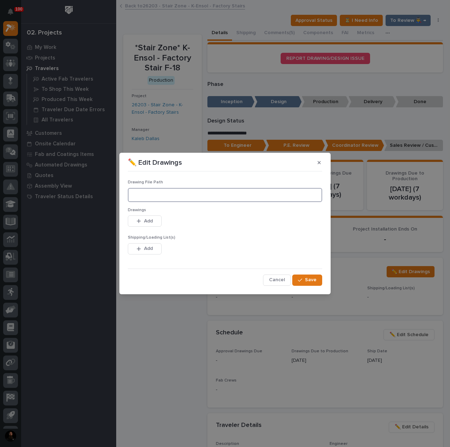
click at [158, 196] on input at bounding box center [225, 195] width 194 height 14
paste input "M:\K-Ensol\26203 - Factory Stairs\01 Engineering\09 Final Documents"
type input "M:\K-Ensol\26203 - Factory Stairs\01 Engineering\09 Final Documents"
click at [149, 220] on span "Add" at bounding box center [148, 221] width 9 height 6
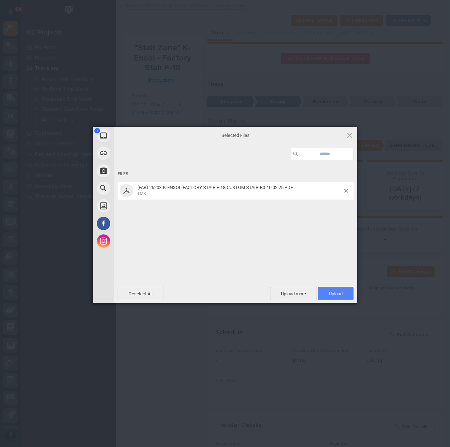
click at [335, 295] on span "Upload 1" at bounding box center [336, 293] width 14 height 5
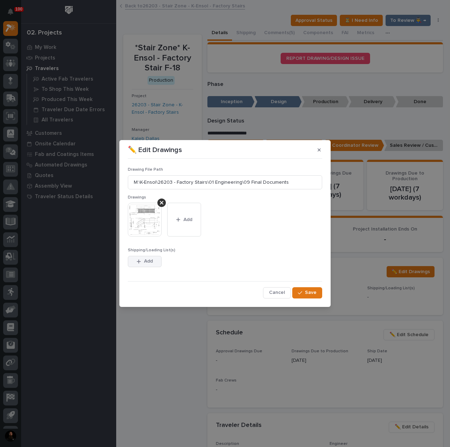
click at [147, 262] on span "Add" at bounding box center [148, 261] width 9 height 6
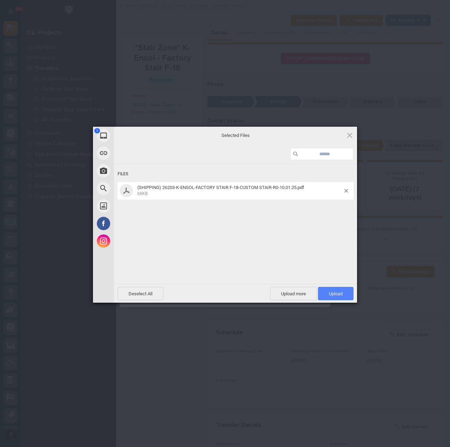
click at [330, 290] on span "Upload 1" at bounding box center [336, 293] width 36 height 13
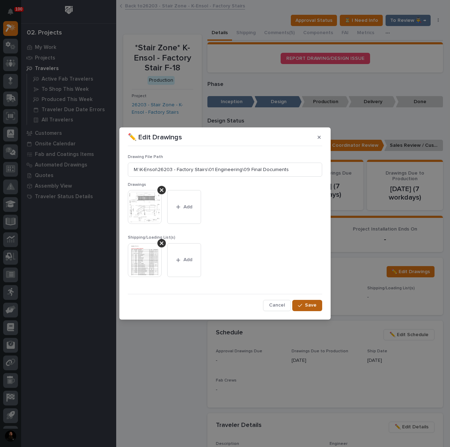
click at [314, 304] on span "Save" at bounding box center [311, 305] width 12 height 6
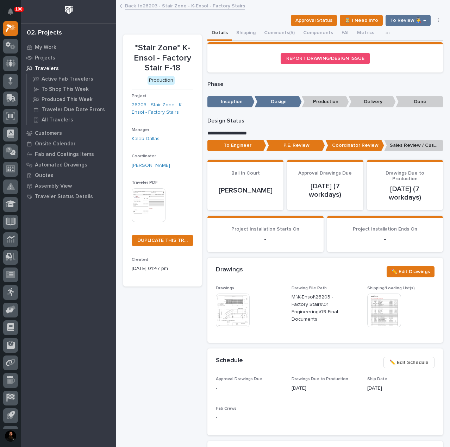
click at [427, 148] on p "Sales Review / Customer Approval" at bounding box center [413, 146] width 59 height 12
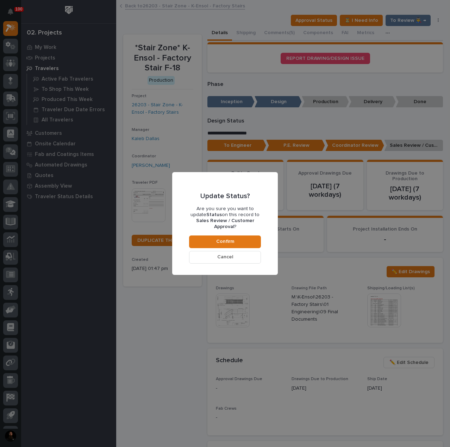
click at [231, 246] on div "Update Status? Are you sure you want to update Status on this record to Sales R…" at bounding box center [225, 223] width 72 height 80
click at [231, 243] on button "Confirm" at bounding box center [225, 242] width 72 height 13
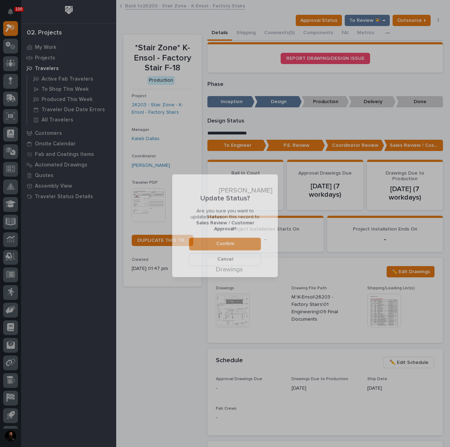
scroll to position [42, 0]
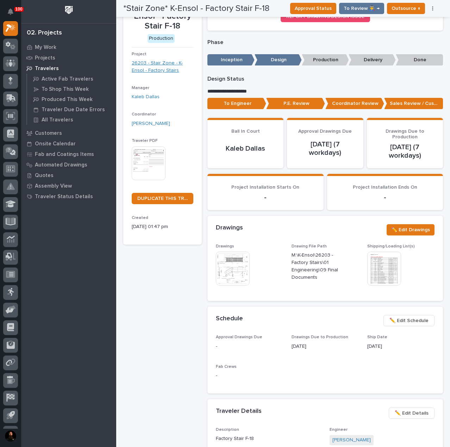
click at [156, 63] on link "26203 - Stair Zone - K-Ensol - Factory Stairs" at bounding box center [163, 67] width 62 height 15
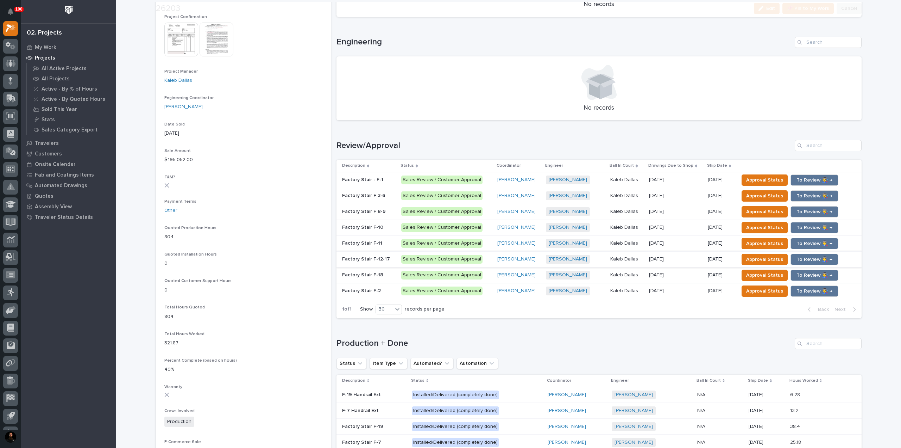
scroll to position [282, 0]
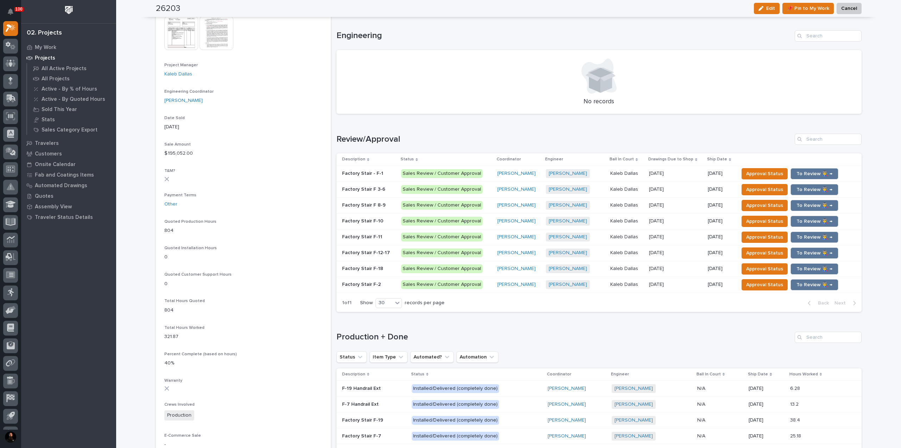
click at [365, 175] on p "Factory Stair - F-1" at bounding box center [363, 172] width 43 height 7
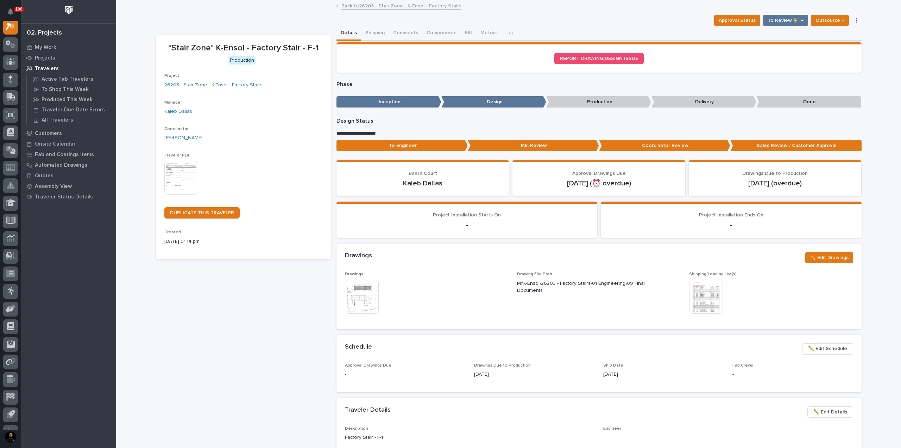
scroll to position [18, 0]
click at [364, 289] on img at bounding box center [362, 297] width 34 height 34
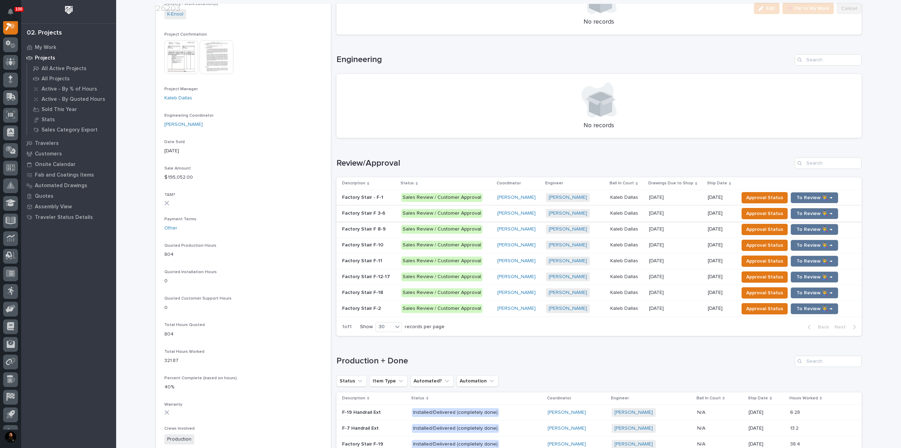
scroll to position [282, 0]
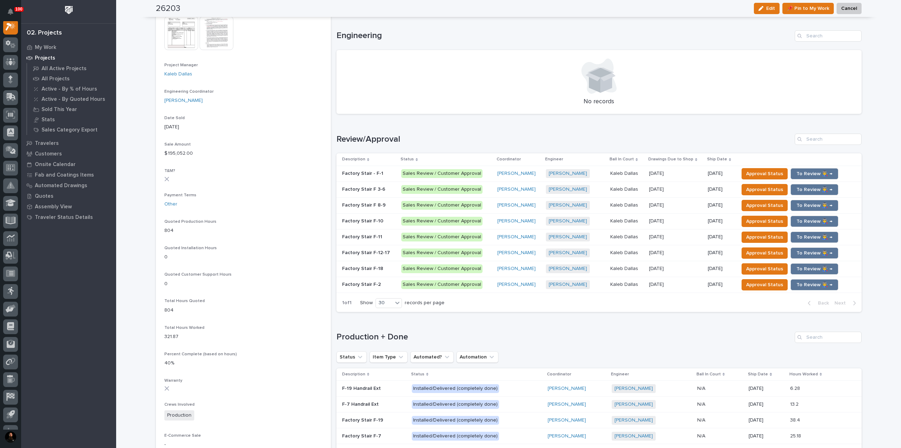
click at [368, 187] on p "Factory Stair F 3-6" at bounding box center [364, 188] width 45 height 7
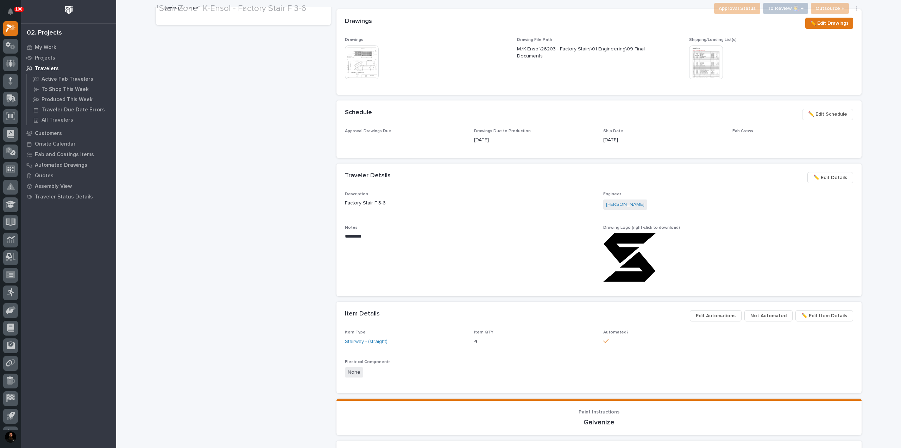
scroll to position [235, 0]
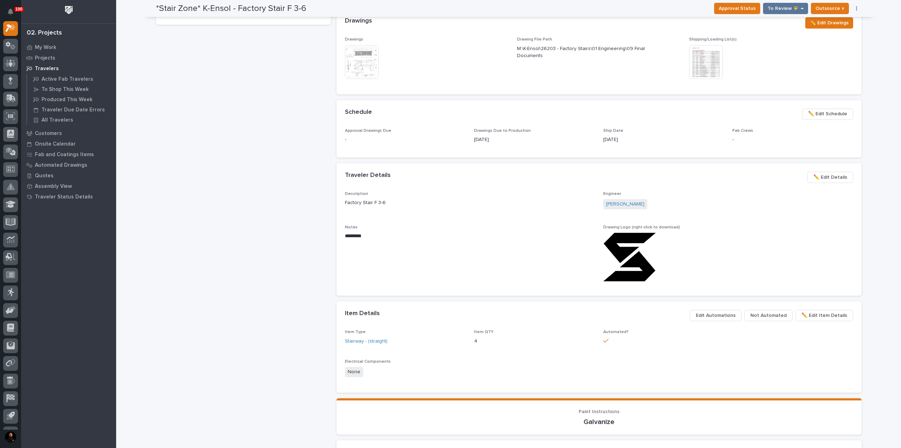
click at [352, 55] on img at bounding box center [362, 62] width 34 height 34
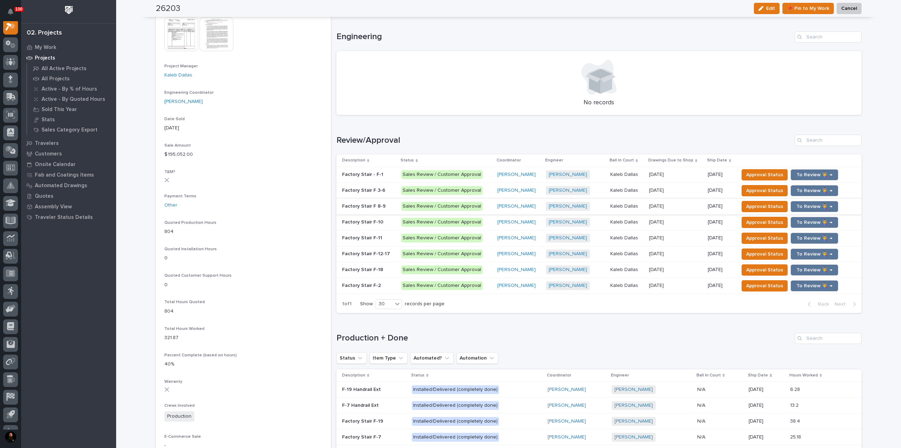
scroll to position [282, 0]
click at [368, 205] on p "Factory Stair F 8-9" at bounding box center [364, 204] width 45 height 7
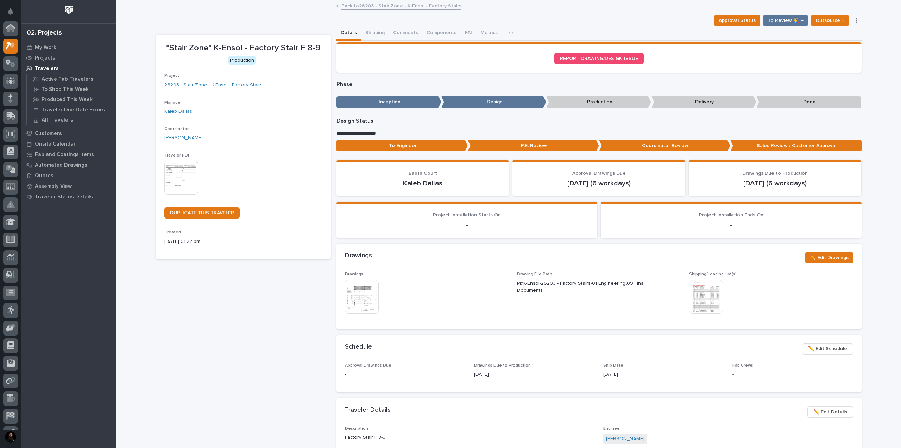
scroll to position [18, 0]
click at [367, 295] on img at bounding box center [362, 297] width 34 height 34
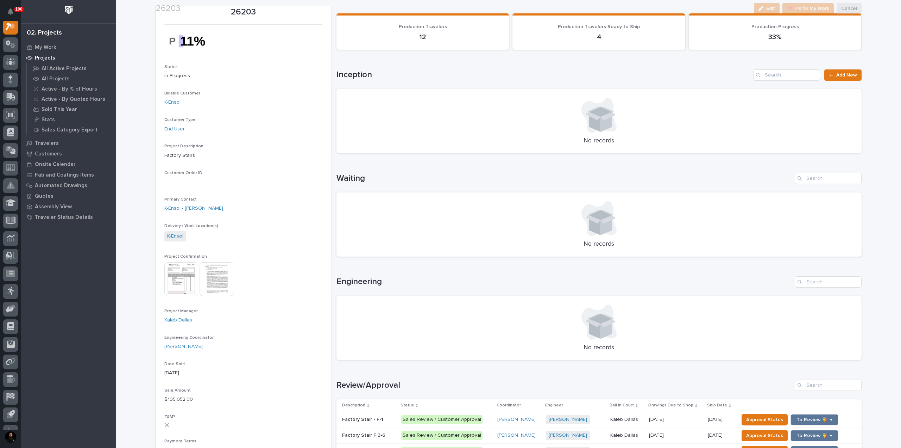
scroll to position [188, 0]
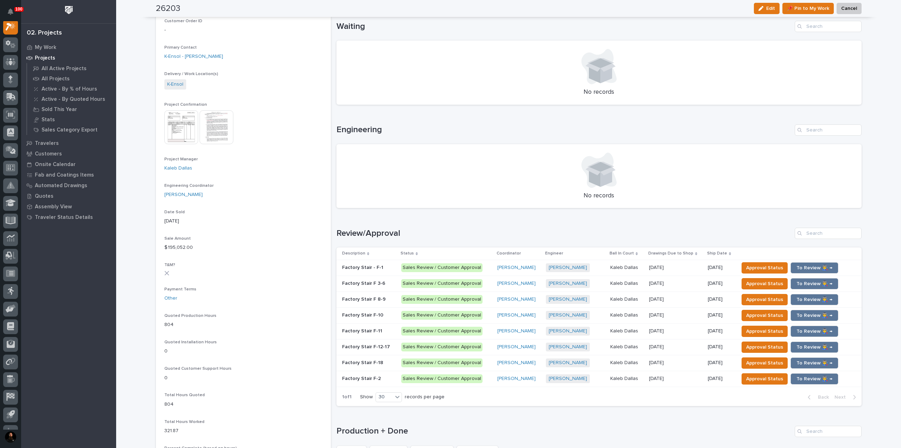
click at [370, 311] on p "Factory Stair F-10" at bounding box center [363, 314] width 43 height 7
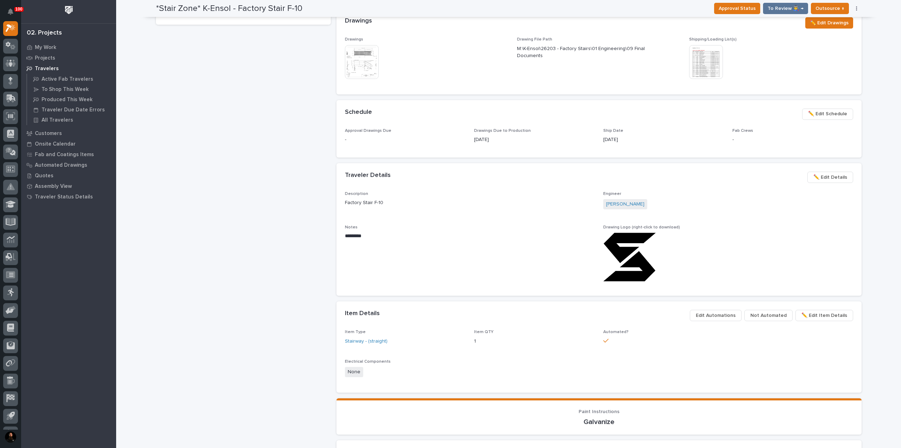
scroll to position [270, 0]
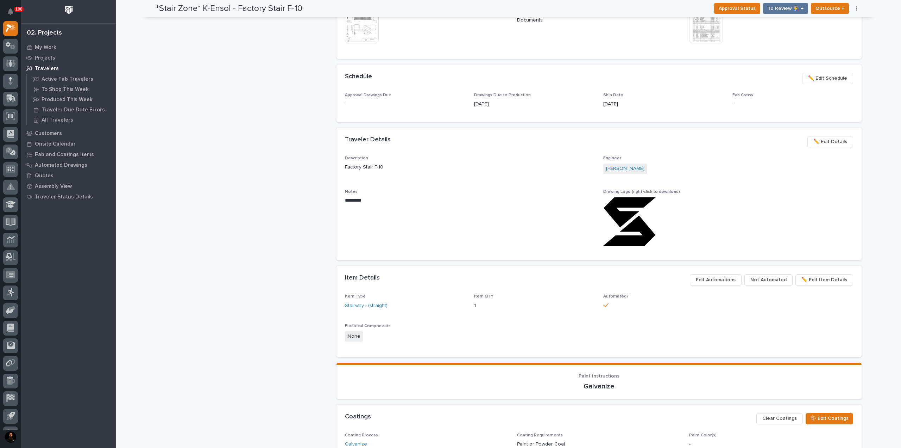
click at [359, 40] on img at bounding box center [362, 27] width 34 height 34
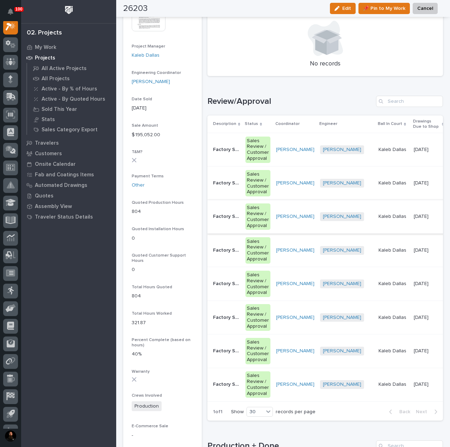
scroll to position [329, 0]
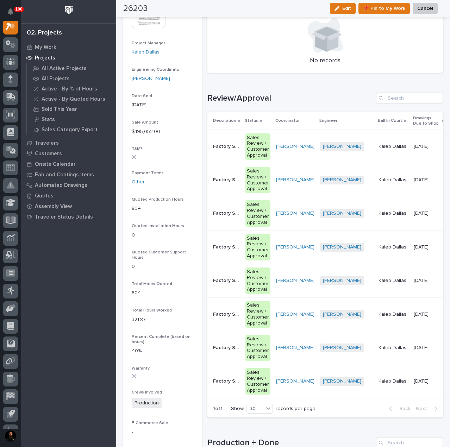
click at [222, 275] on div "Factory Stair F-11 Factory Stair F-11" at bounding box center [226, 281] width 27 height 12
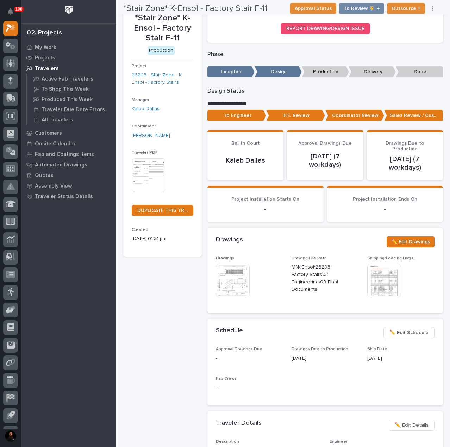
scroll to position [16, 0]
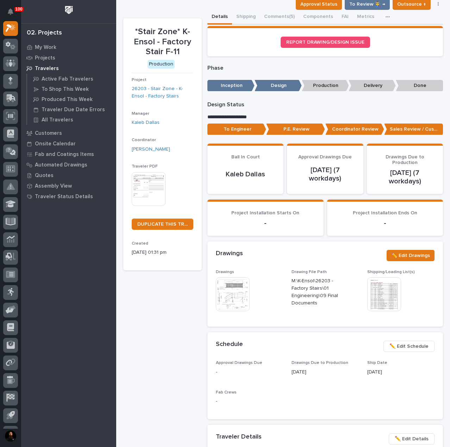
click at [231, 291] on img at bounding box center [233, 294] width 34 height 34
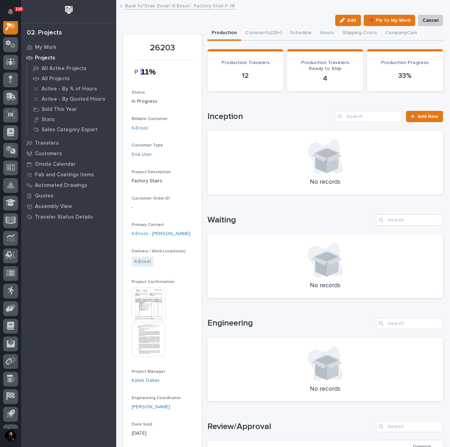
click at [257, 33] on button "Comments (25+)" at bounding box center [263, 33] width 45 height 15
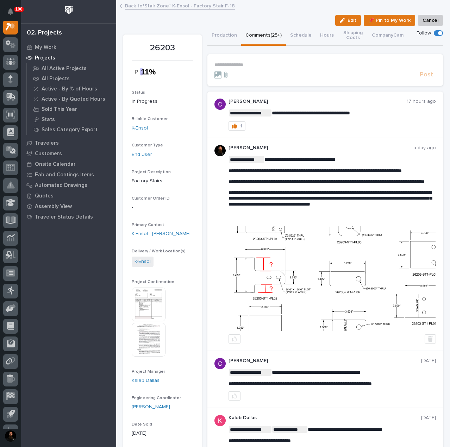
scroll to position [18, 0]
click at [247, 67] on p "**********" at bounding box center [324, 65] width 221 height 6
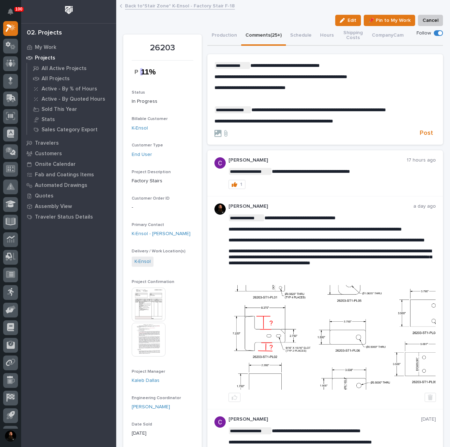
click at [251, 106] on p "**********" at bounding box center [324, 109] width 221 height 7
click at [420, 133] on span "Post" at bounding box center [426, 133] width 13 height 8
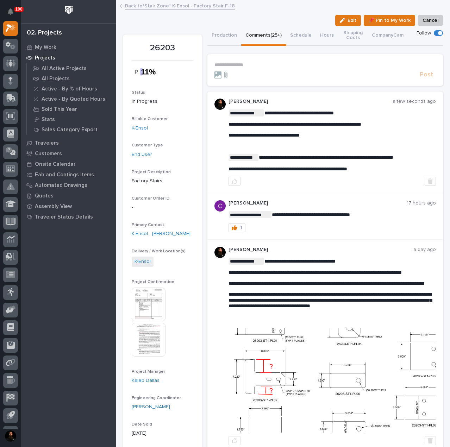
click at [225, 40] on button "Production" at bounding box center [224, 36] width 34 height 20
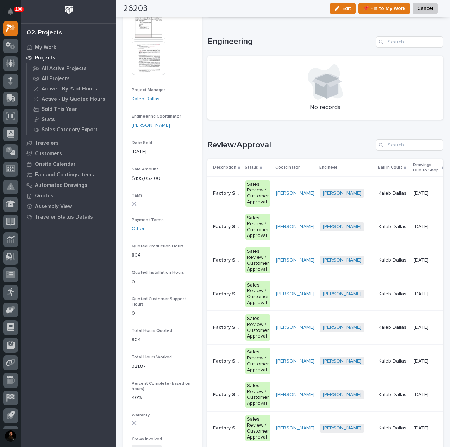
scroll to position [329, 0]
